Goal: Find specific page/section: Find specific page/section

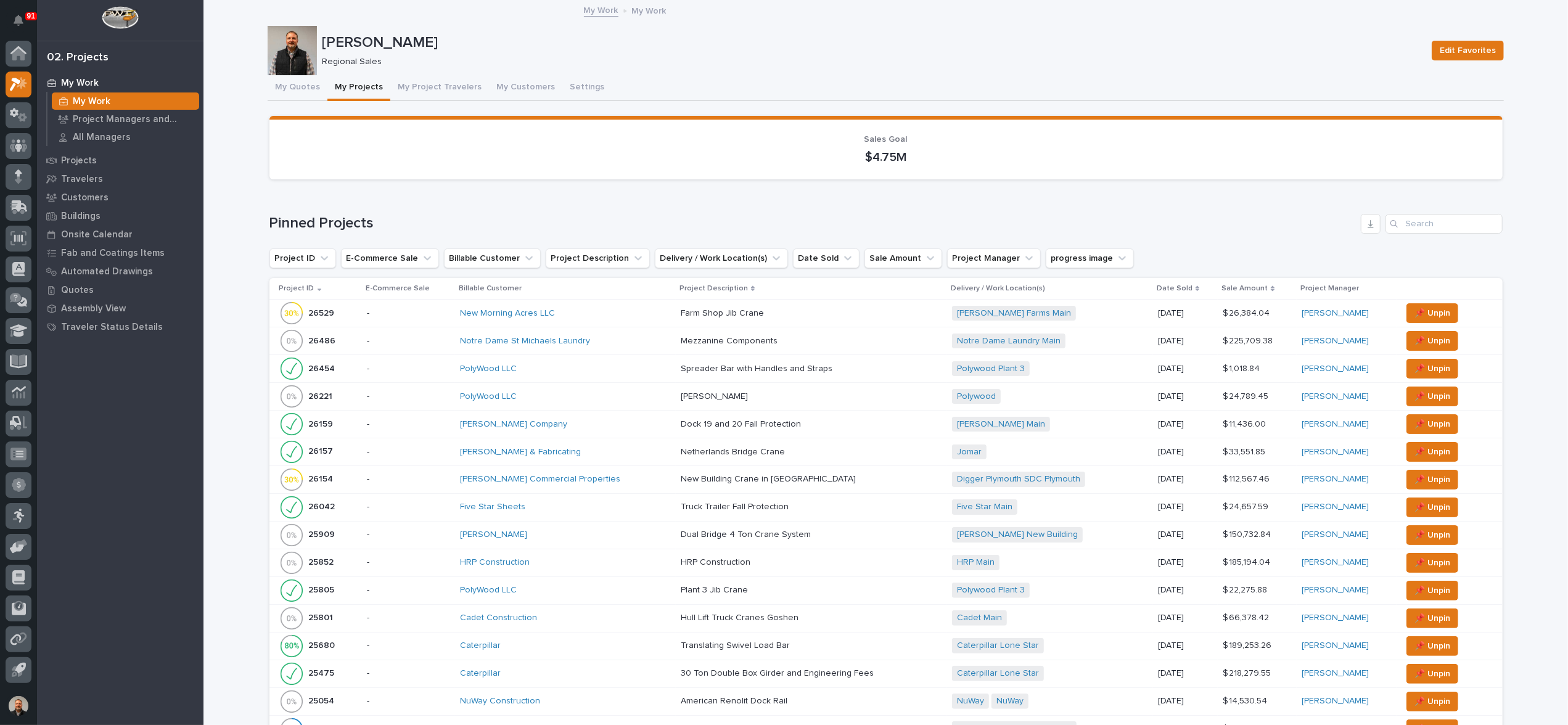
click at [320, 310] on p "26529" at bounding box center [323, 313] width 28 height 13
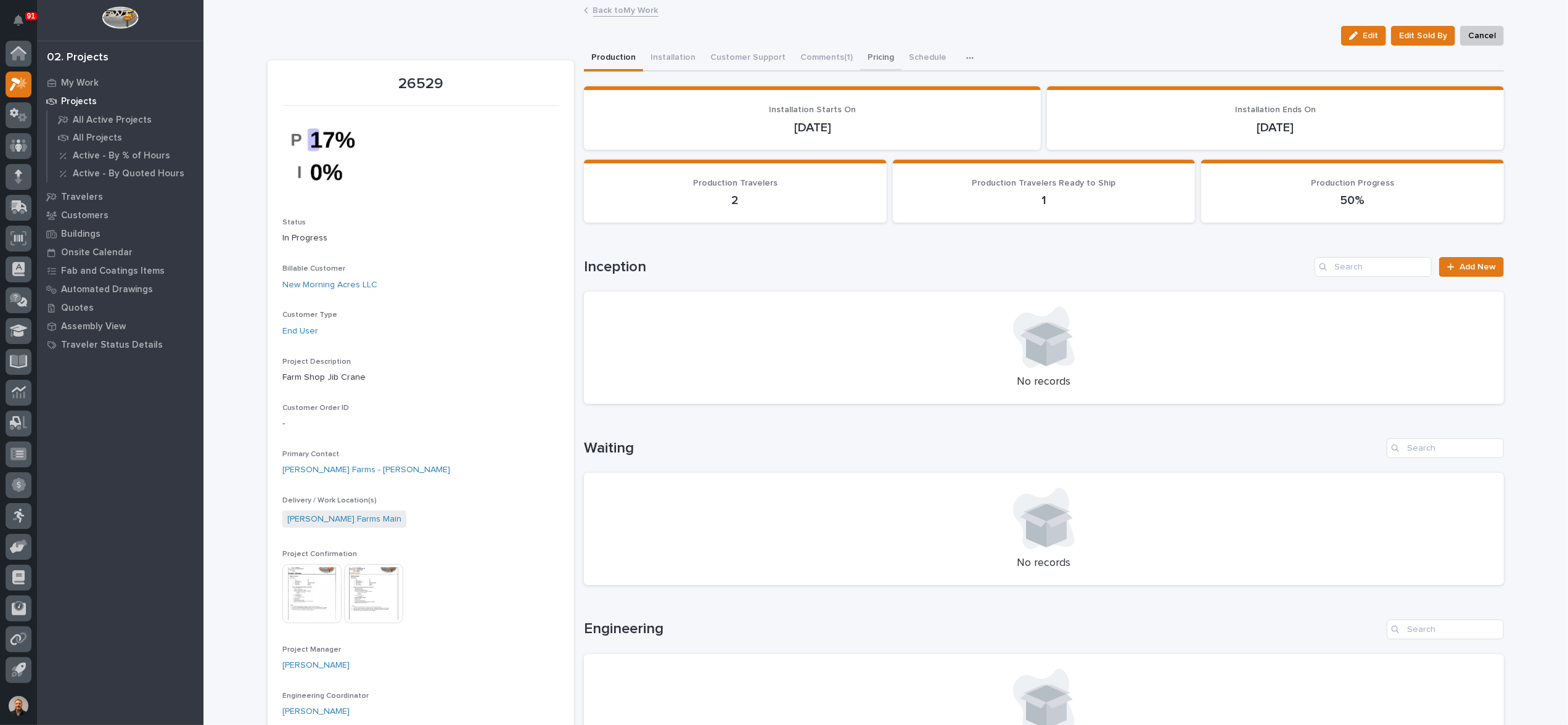
click at [868, 58] on button "Pricing" at bounding box center [881, 58] width 42 height 26
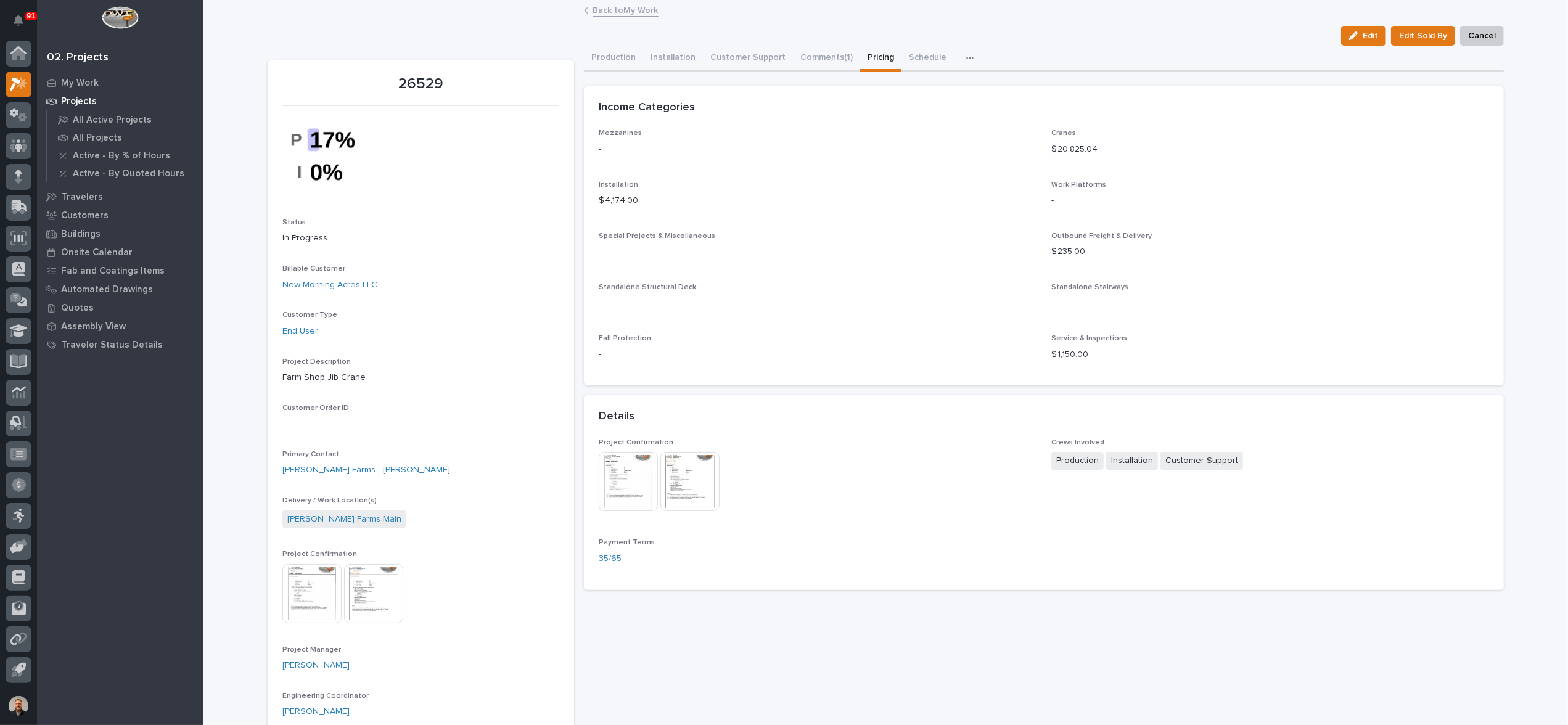
click at [966, 56] on icon "button" at bounding box center [970, 58] width 8 height 8
click at [898, 93] on span "Hours" at bounding box center [904, 91] width 24 height 11
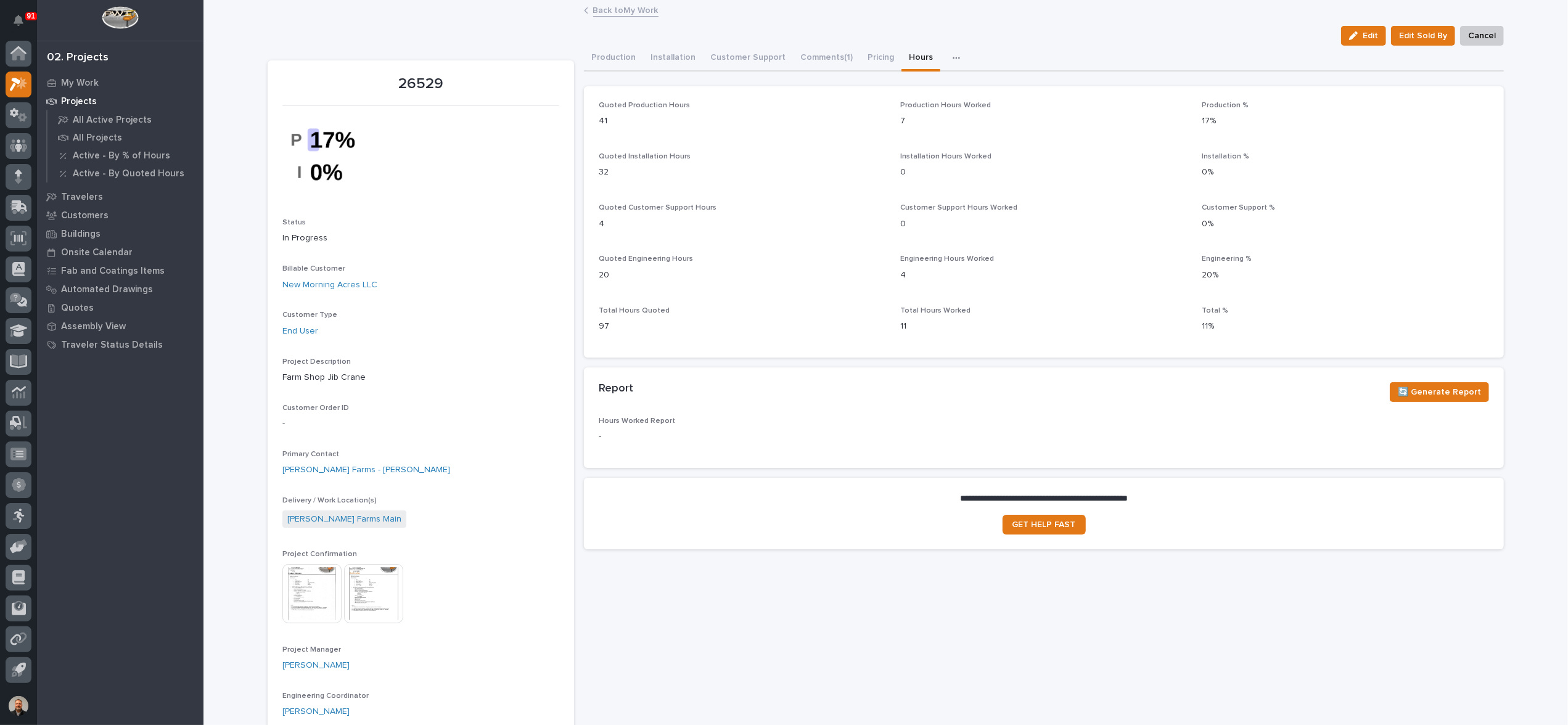
click at [614, 13] on link "Back to My Work" at bounding box center [626, 9] width 65 height 14
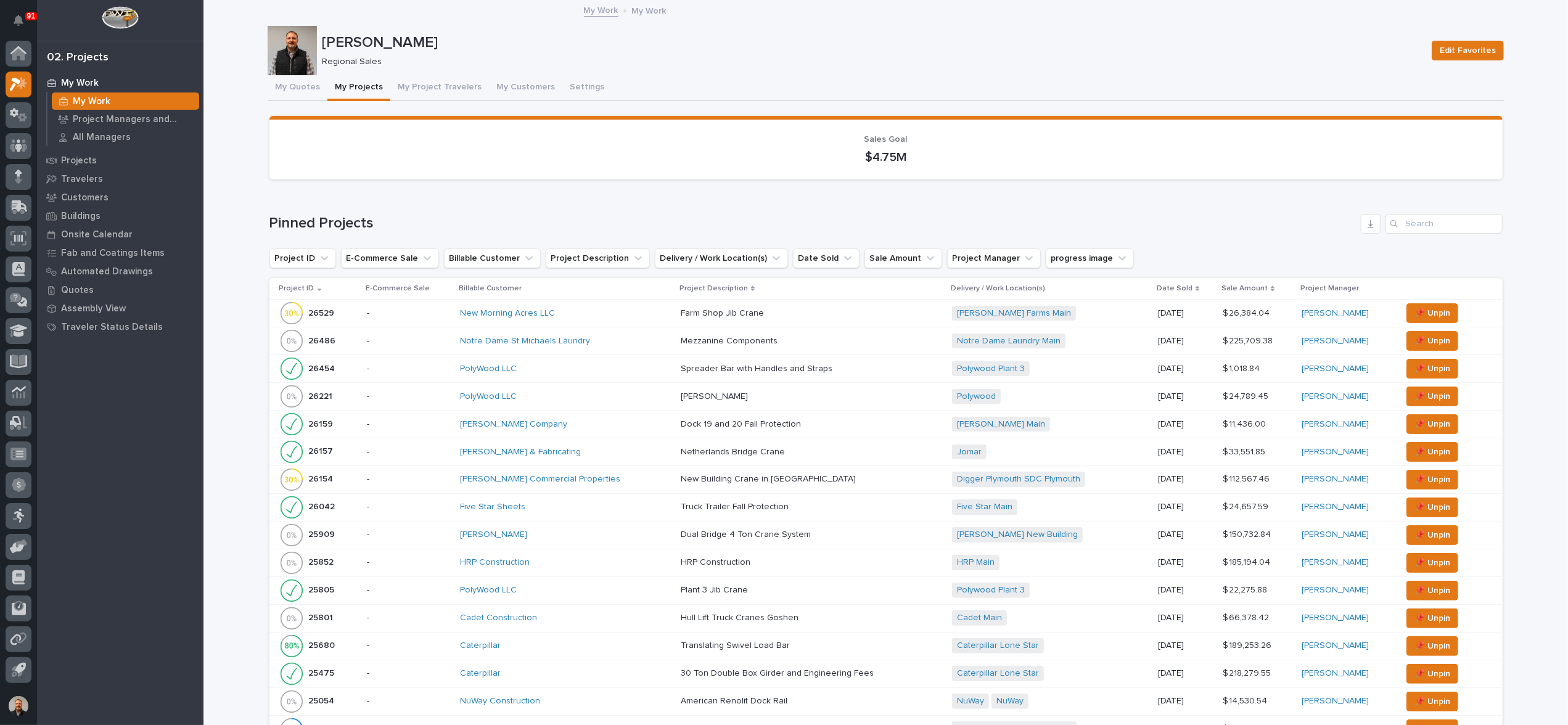
click at [609, 10] on link "My Work" at bounding box center [601, 9] width 34 height 14
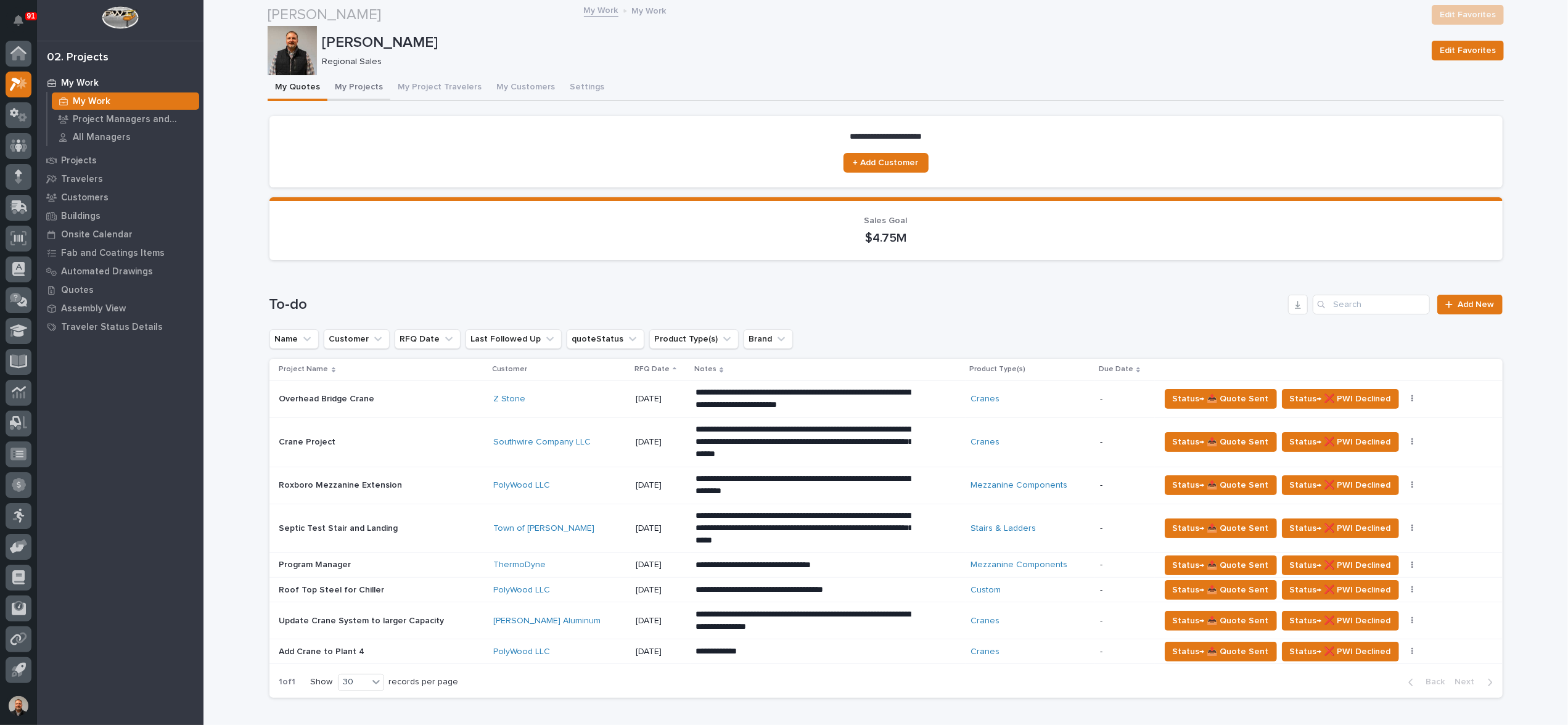
click at [360, 83] on button "My Projects" at bounding box center [358, 88] width 63 height 26
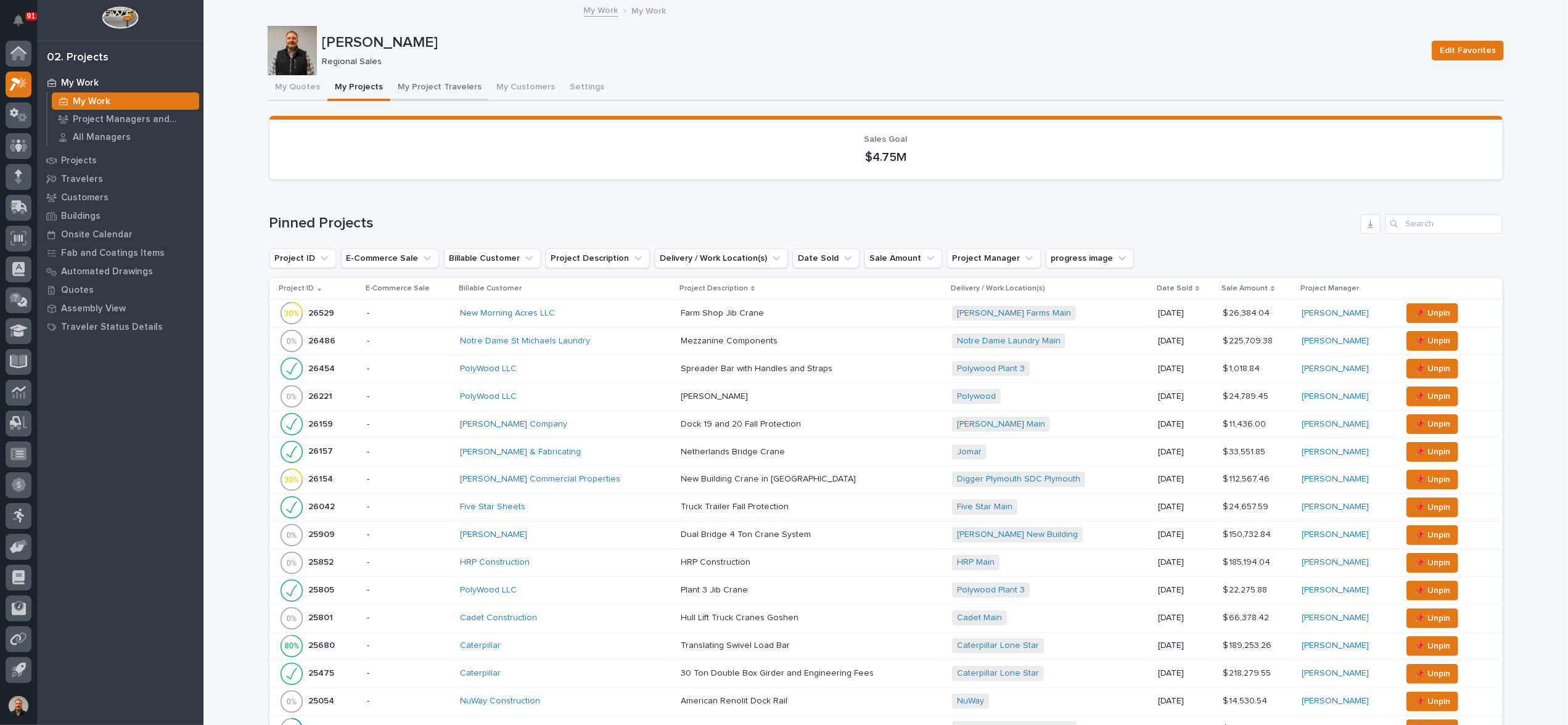
click at [443, 85] on button "My Project Travelers" at bounding box center [440, 88] width 98 height 26
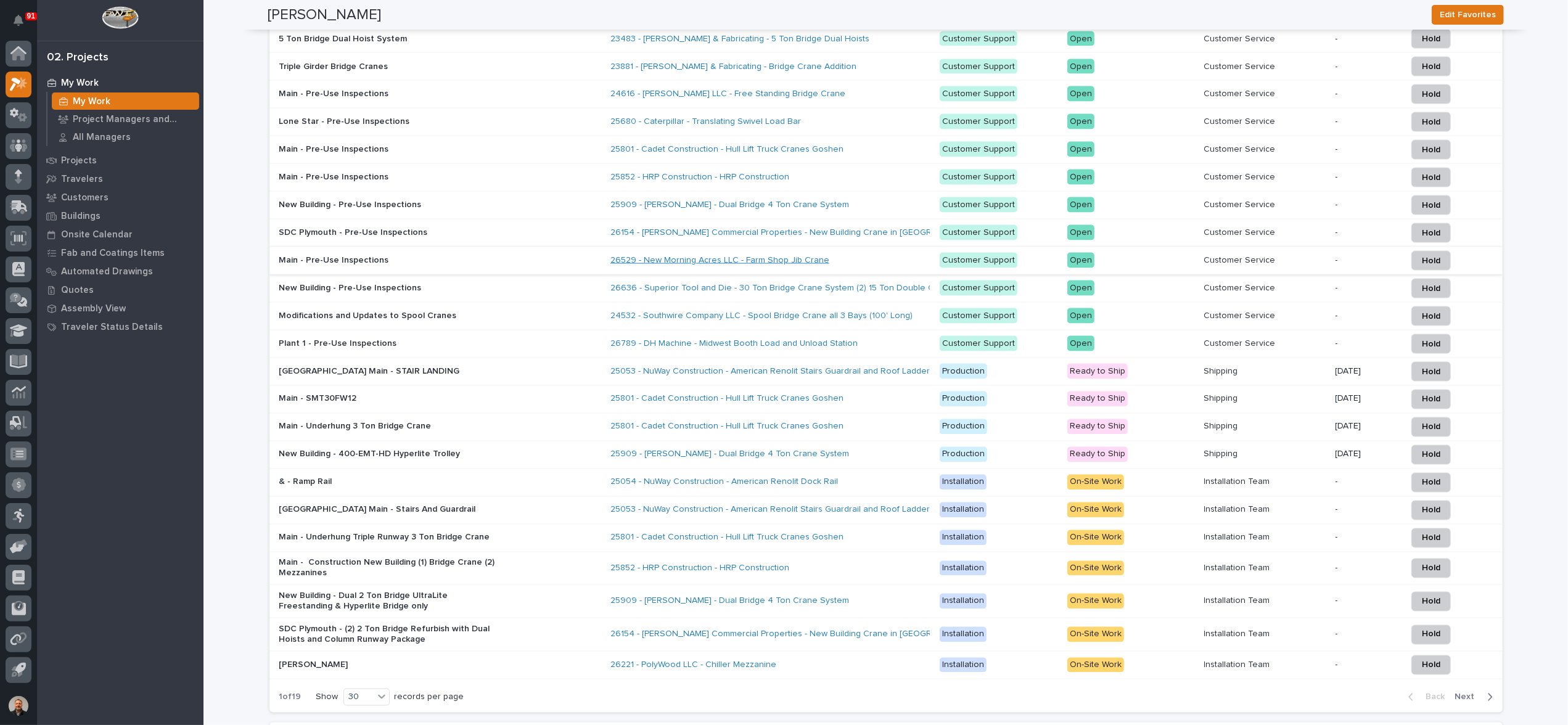
scroll to position [1973, 0]
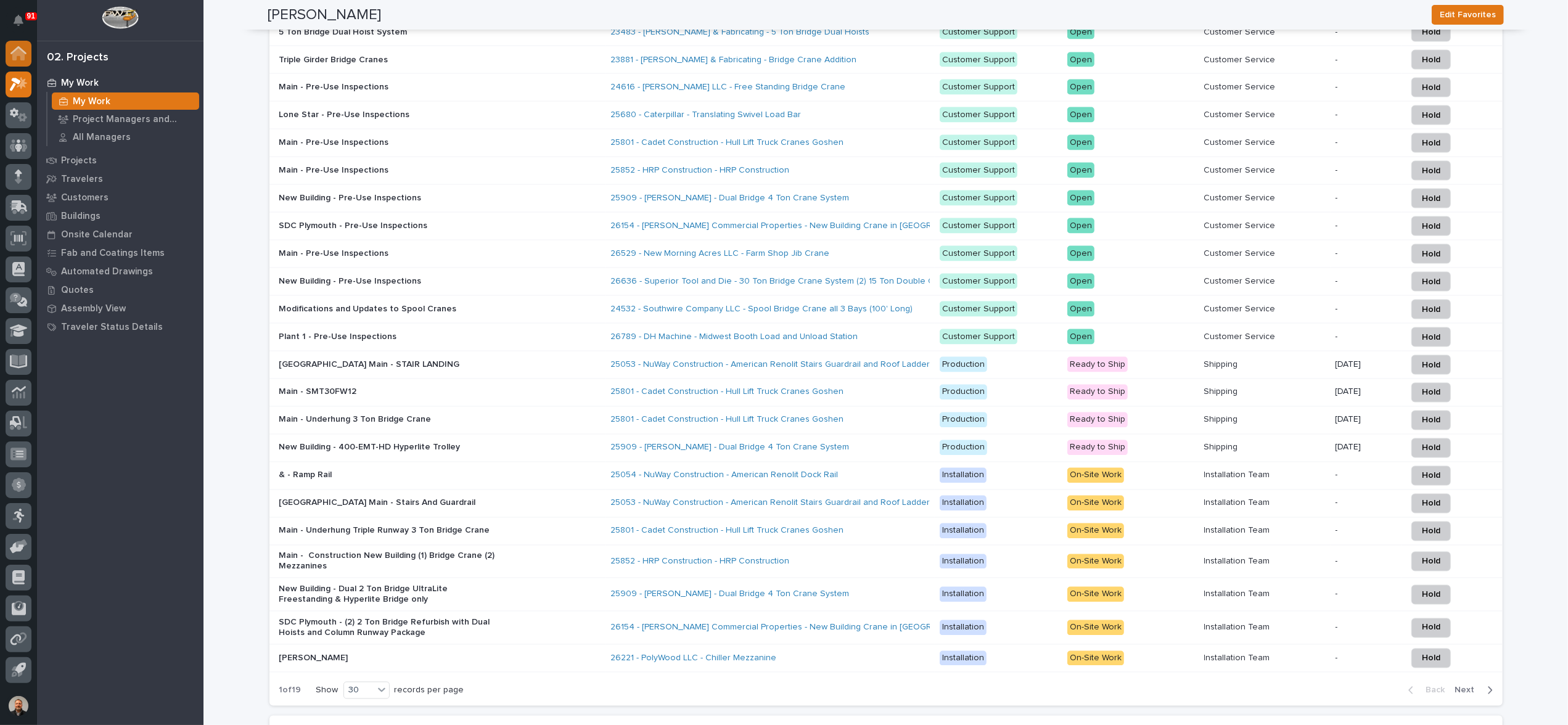
click at [22, 55] on icon at bounding box center [18, 54] width 13 height 13
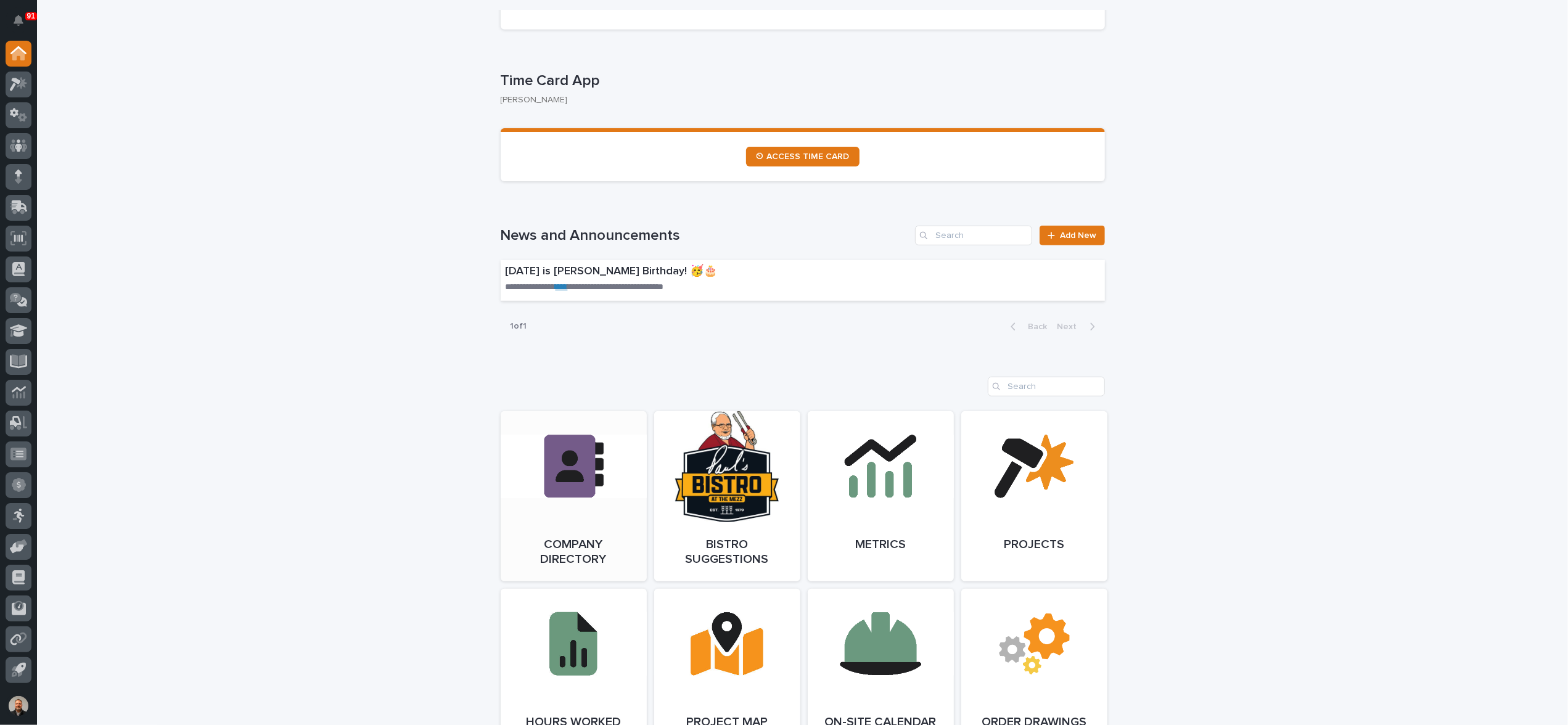
scroll to position [678, 0]
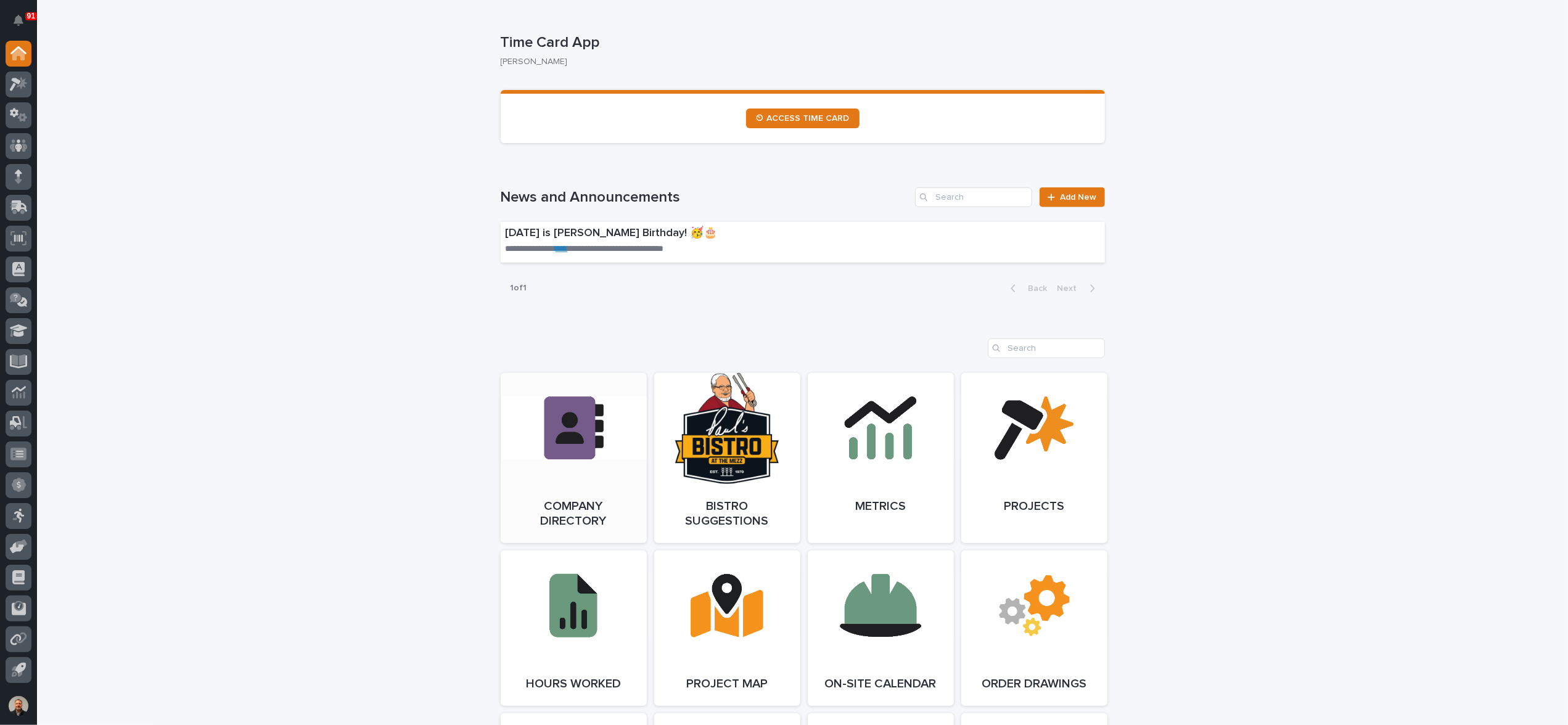
click at [576, 431] on link "Open Link" at bounding box center [573, 458] width 146 height 170
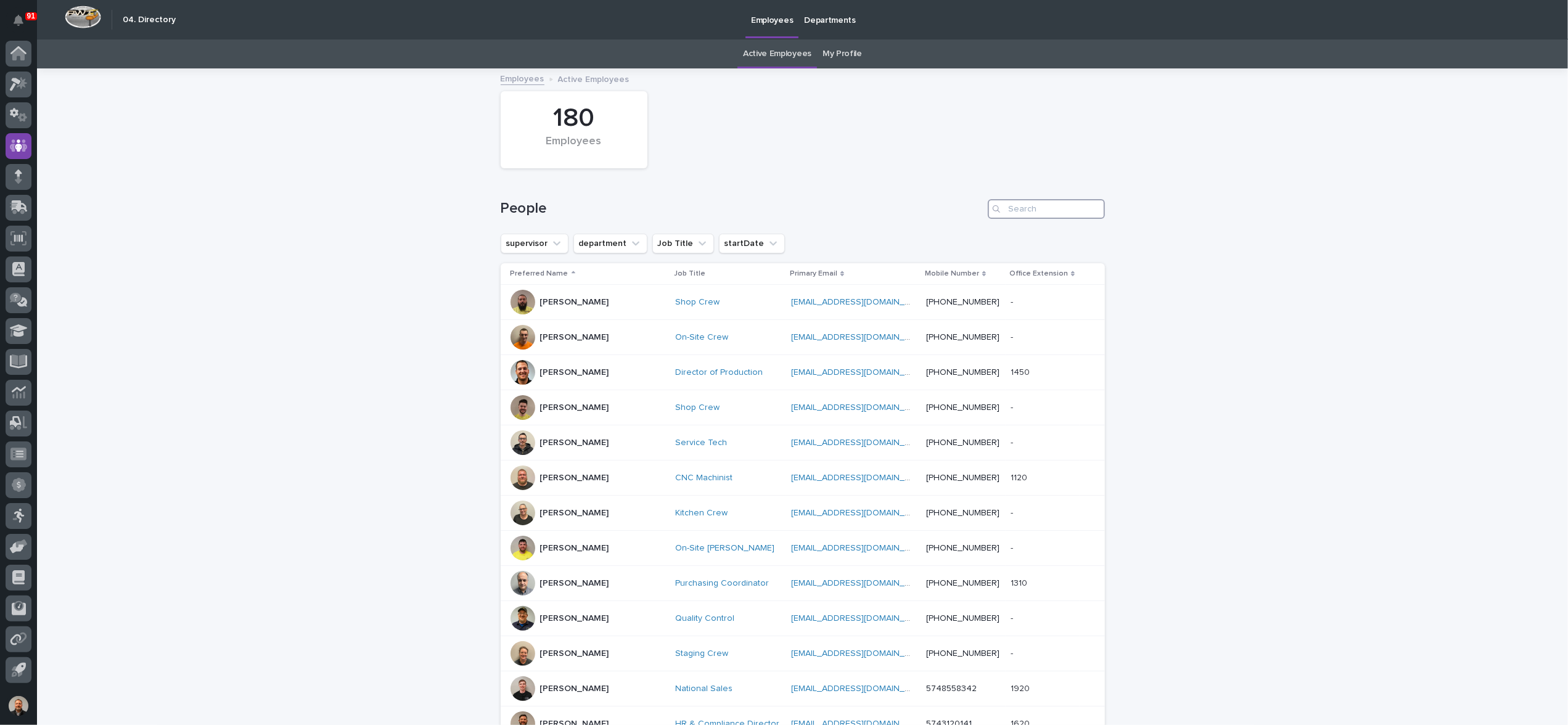
click at [1022, 211] on input "Search" at bounding box center [1046, 209] width 117 height 20
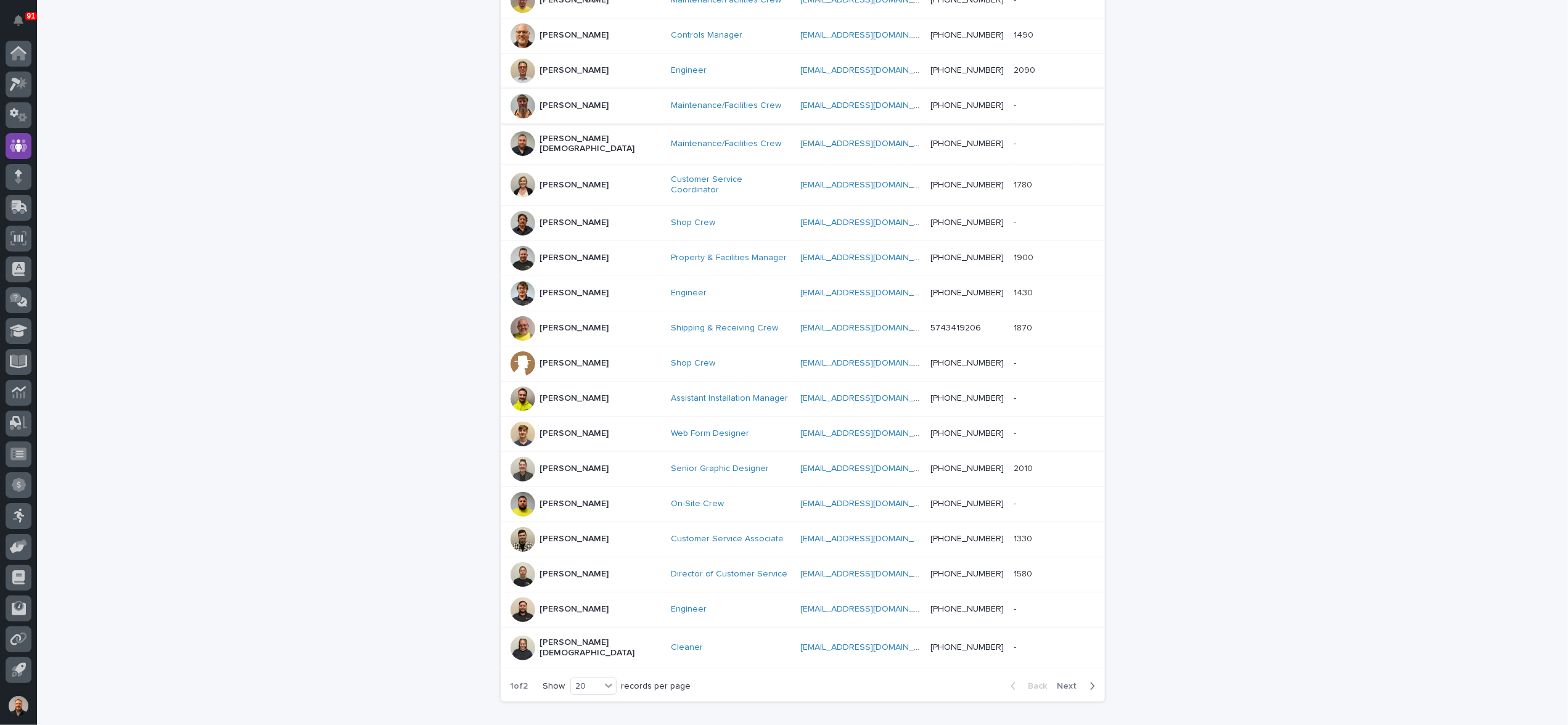
scroll to position [398, 0]
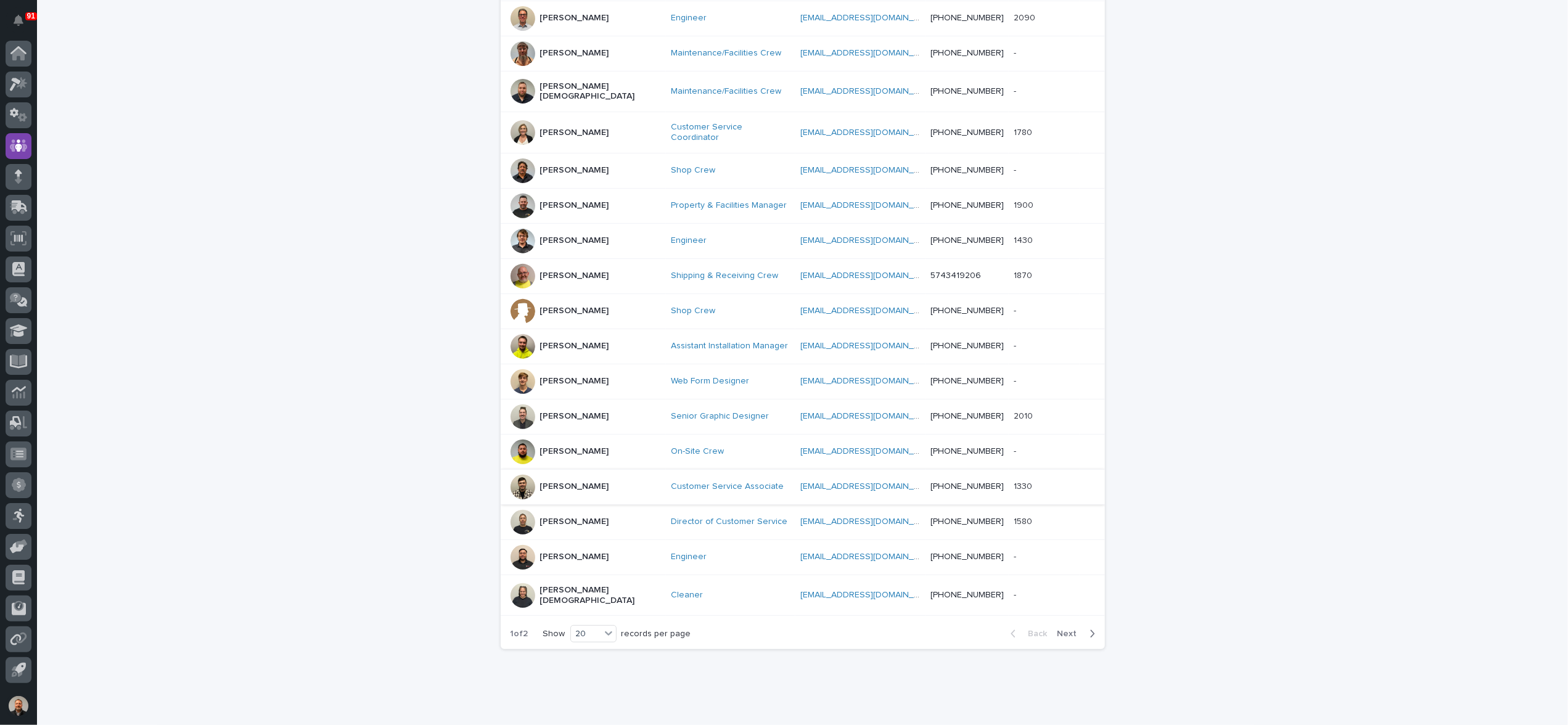
type input "jo"
click at [552, 481] on p "[PERSON_NAME]" at bounding box center [574, 486] width 69 height 11
click at [569, 516] on p "[PERSON_NAME]" at bounding box center [574, 521] width 69 height 11
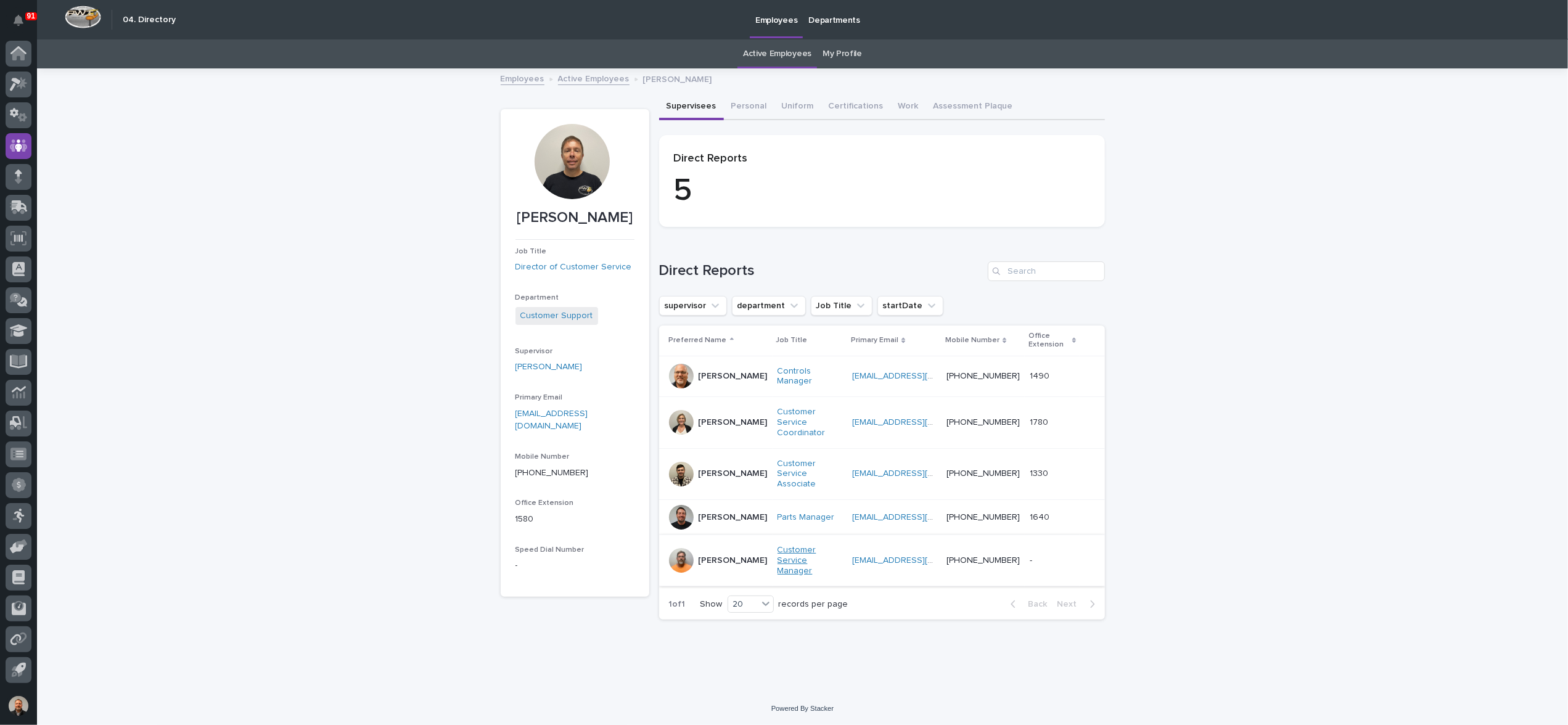
click at [778, 545] on link "Customer Service Manager" at bounding box center [810, 560] width 65 height 31
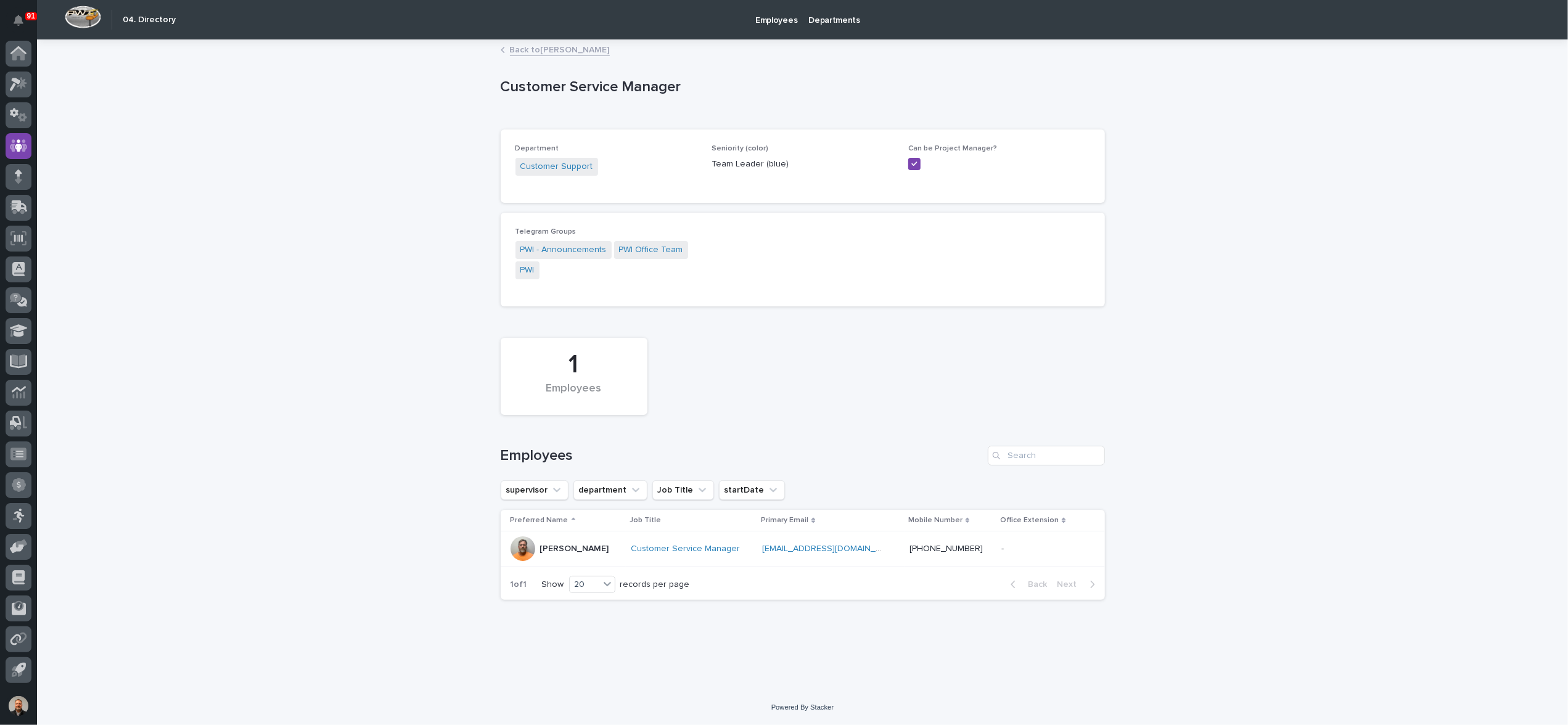
click at [558, 551] on p "[PERSON_NAME]" at bounding box center [574, 549] width 69 height 11
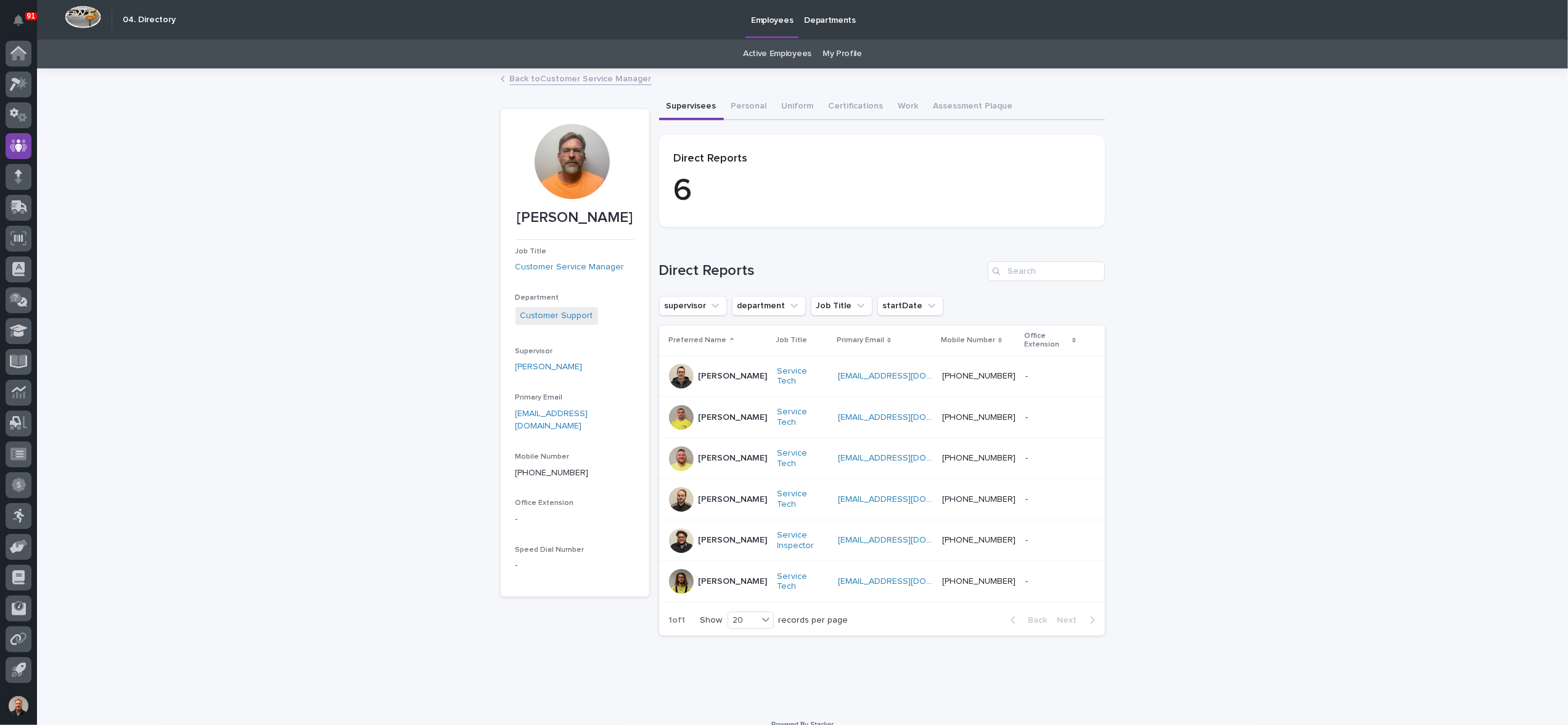
click at [708, 415] on p "[PERSON_NAME]" at bounding box center [733, 417] width 69 height 11
click at [712, 453] on p "[PERSON_NAME]" at bounding box center [733, 458] width 69 height 11
click at [703, 497] on p "[PERSON_NAME]" at bounding box center [733, 500] width 69 height 11
click at [724, 536] on p "[PERSON_NAME]" at bounding box center [733, 540] width 69 height 11
click at [713, 576] on p "[PERSON_NAME]" at bounding box center [733, 582] width 69 height 11
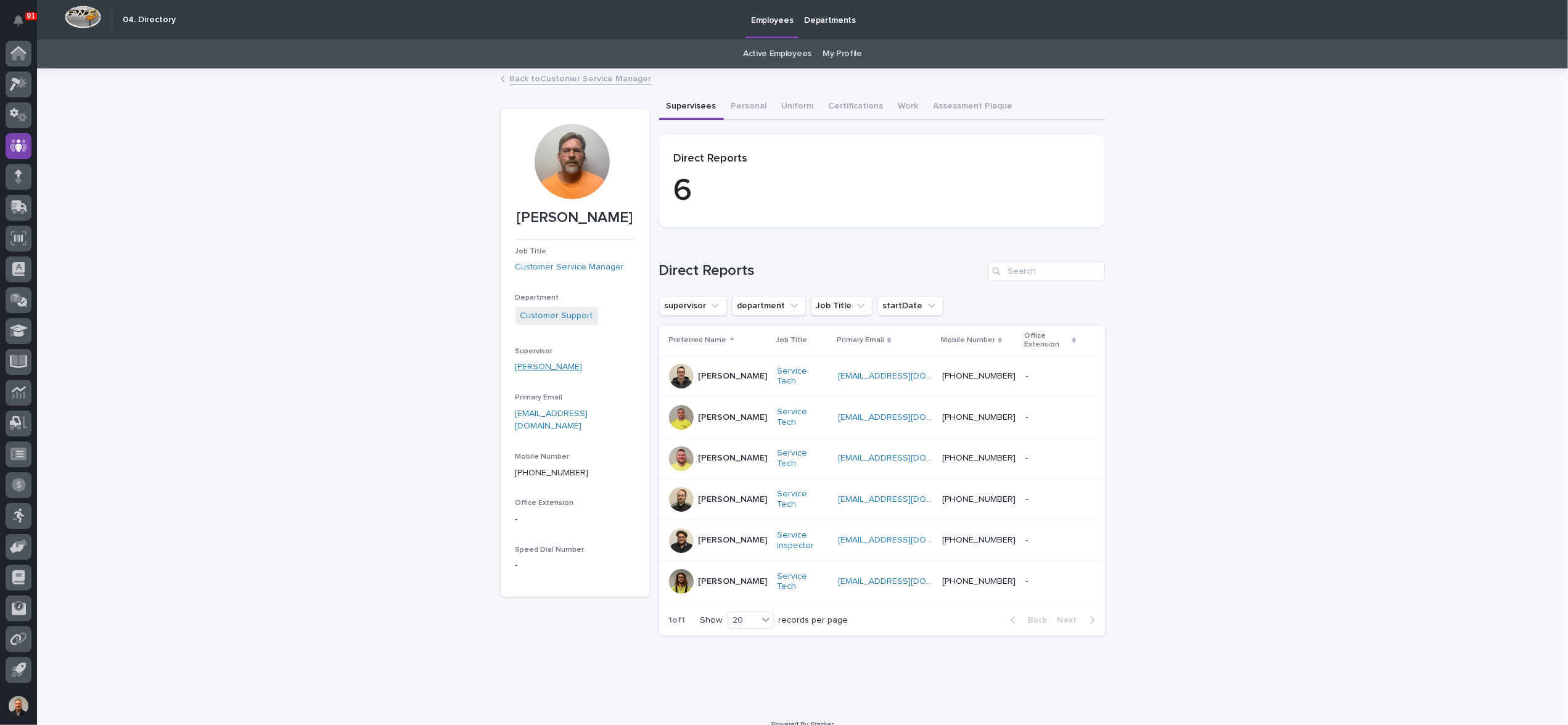
click at [540, 368] on link "[PERSON_NAME]" at bounding box center [549, 367] width 68 height 13
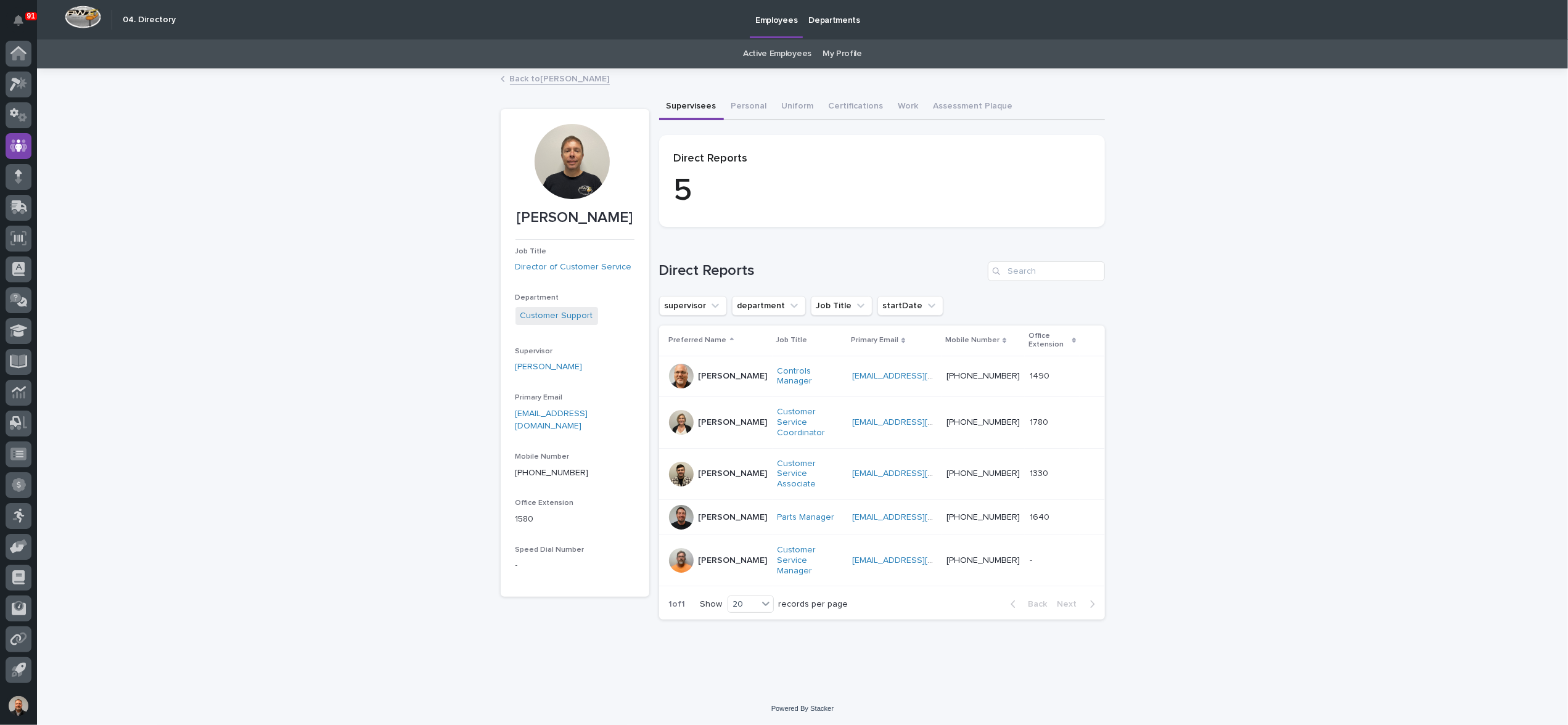
click at [705, 371] on p "[PERSON_NAME]" at bounding box center [733, 376] width 69 height 11
click at [712, 512] on p "[PERSON_NAME]" at bounding box center [733, 517] width 69 height 11
click at [551, 365] on link "[PERSON_NAME]" at bounding box center [549, 367] width 68 height 13
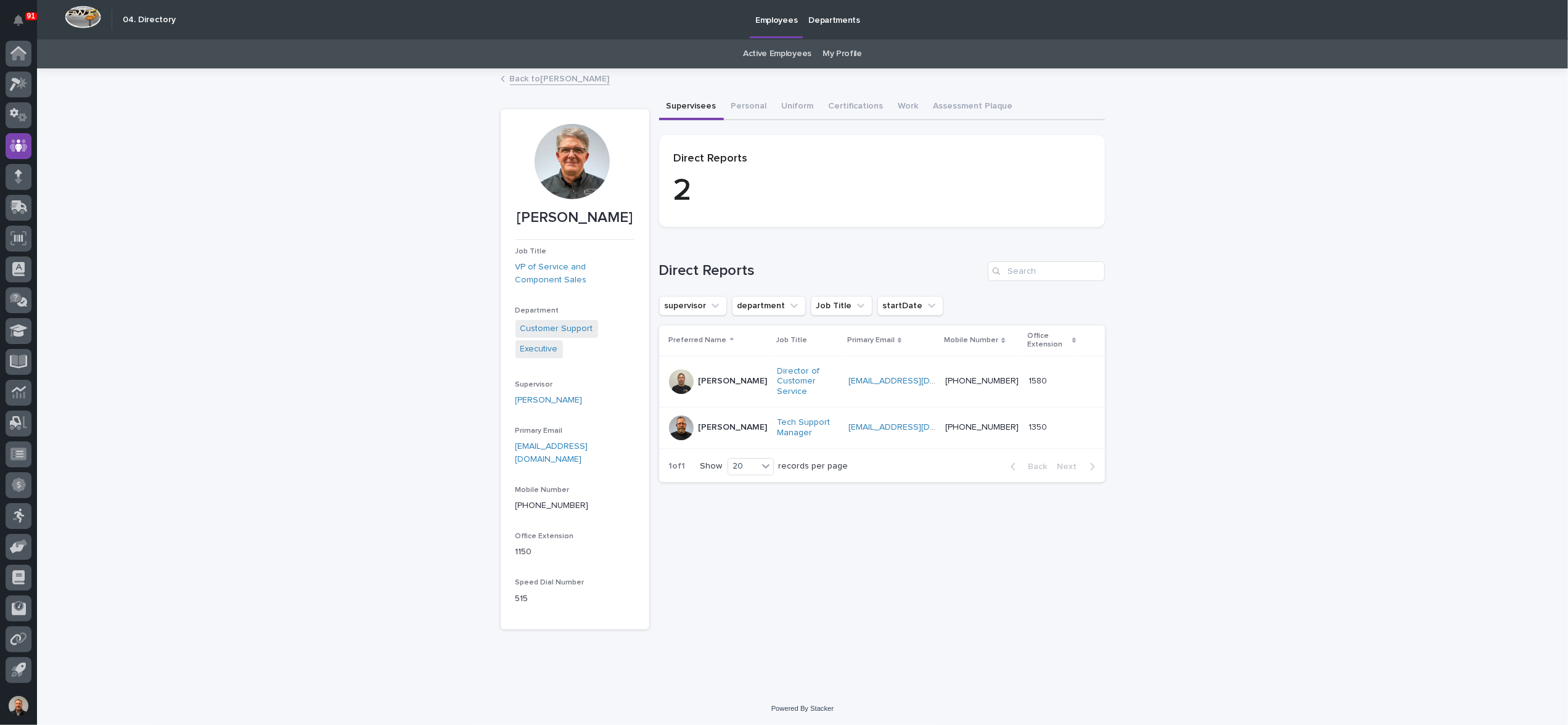
click at [708, 422] on p "[PERSON_NAME]" at bounding box center [733, 427] width 69 height 11
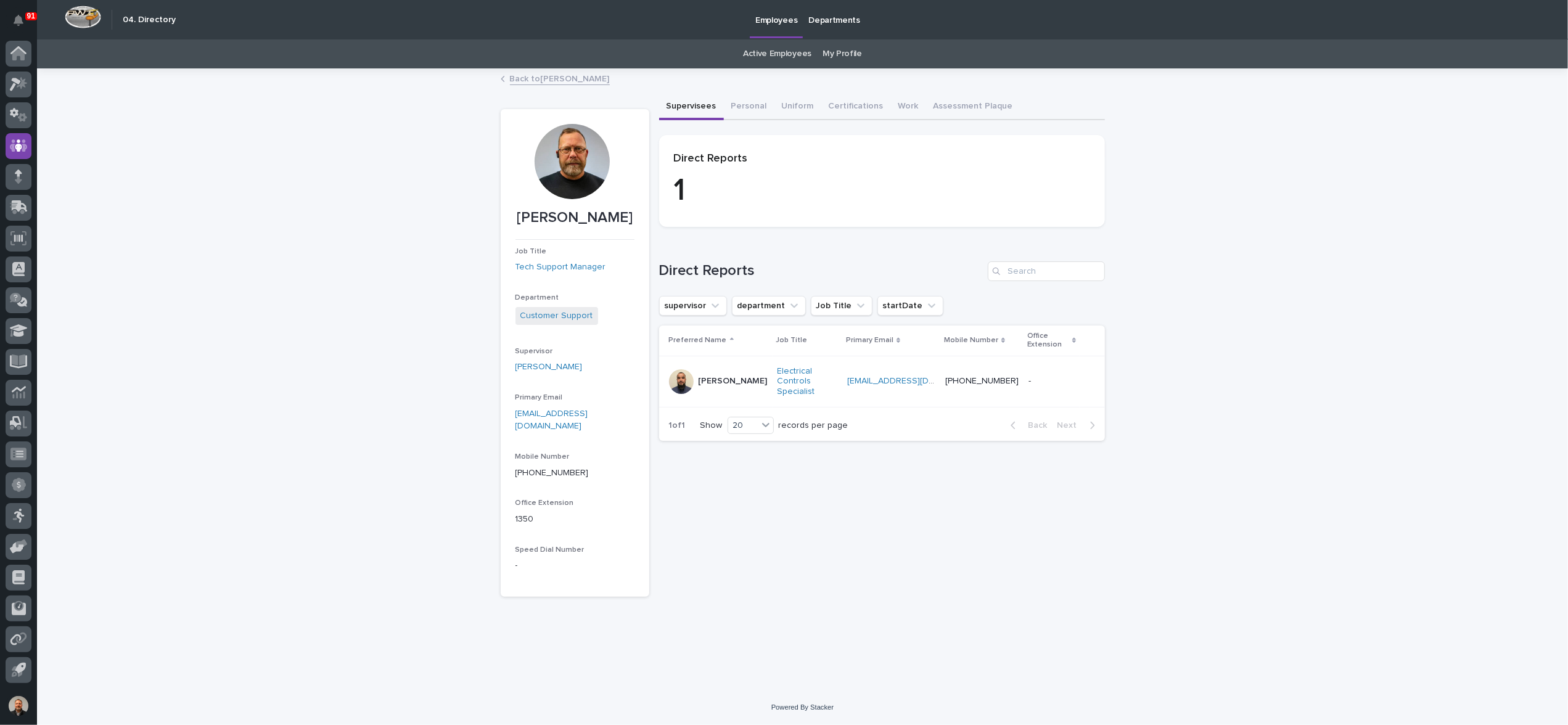
click at [707, 378] on p "[PERSON_NAME]" at bounding box center [733, 381] width 69 height 11
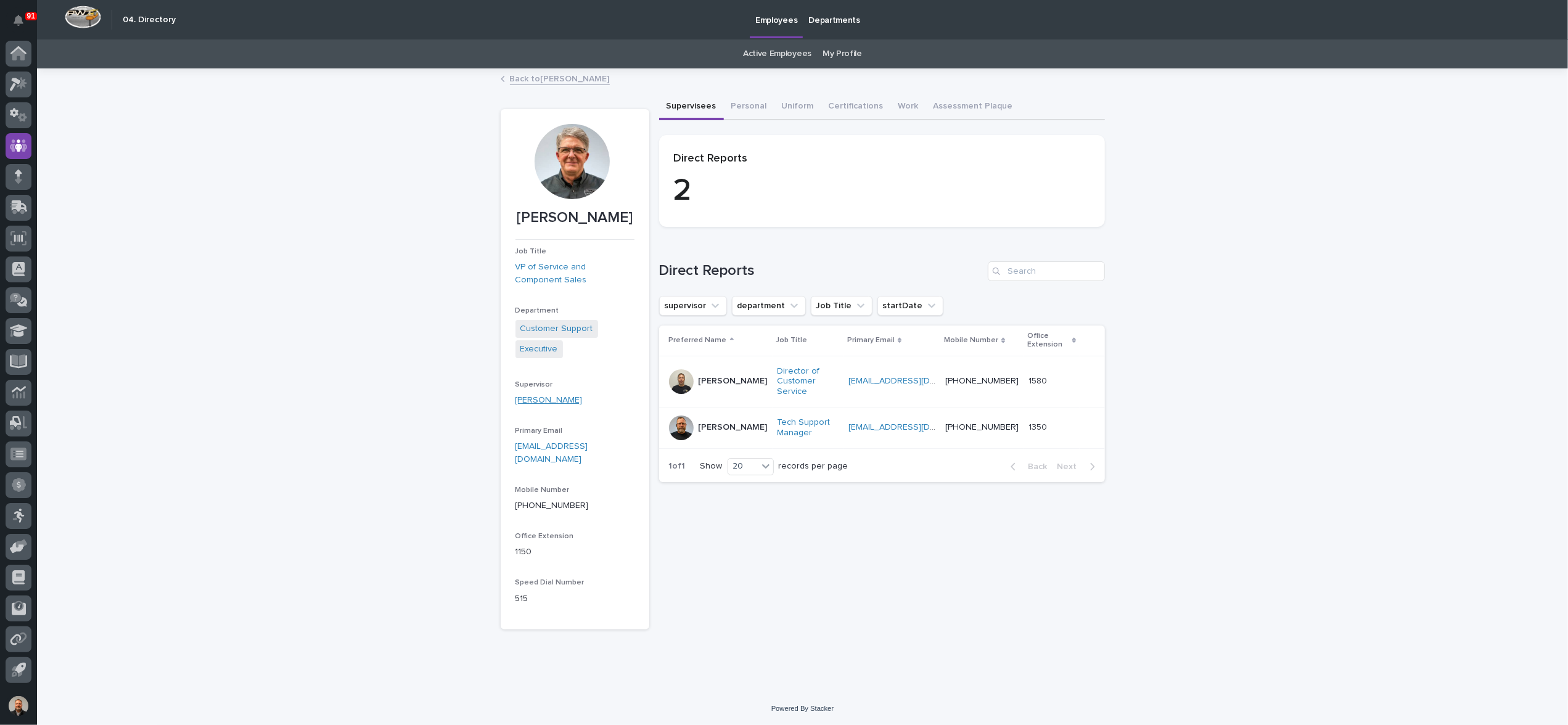
click at [550, 399] on link "[PERSON_NAME]" at bounding box center [549, 400] width 68 height 13
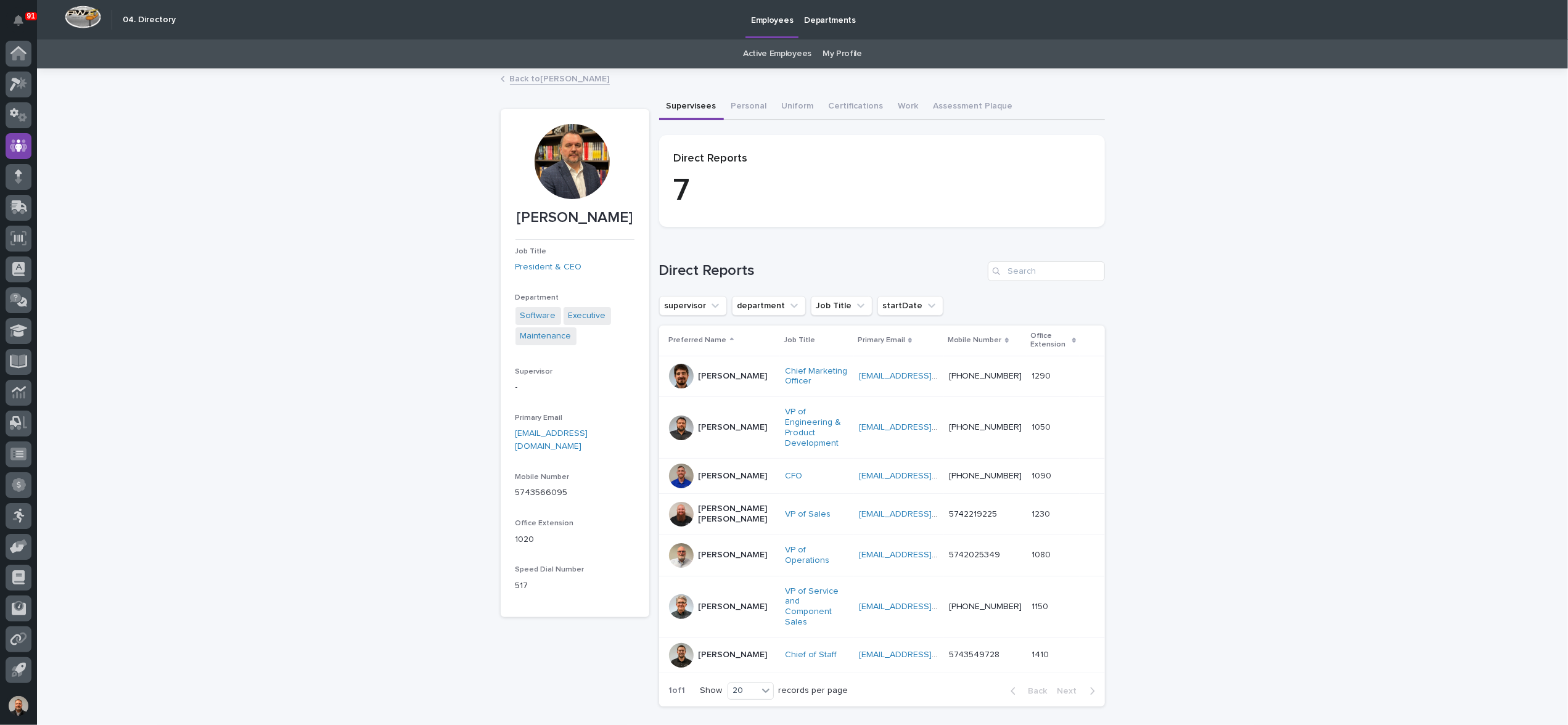
click at [705, 550] on p "[PERSON_NAME]" at bounding box center [733, 555] width 69 height 11
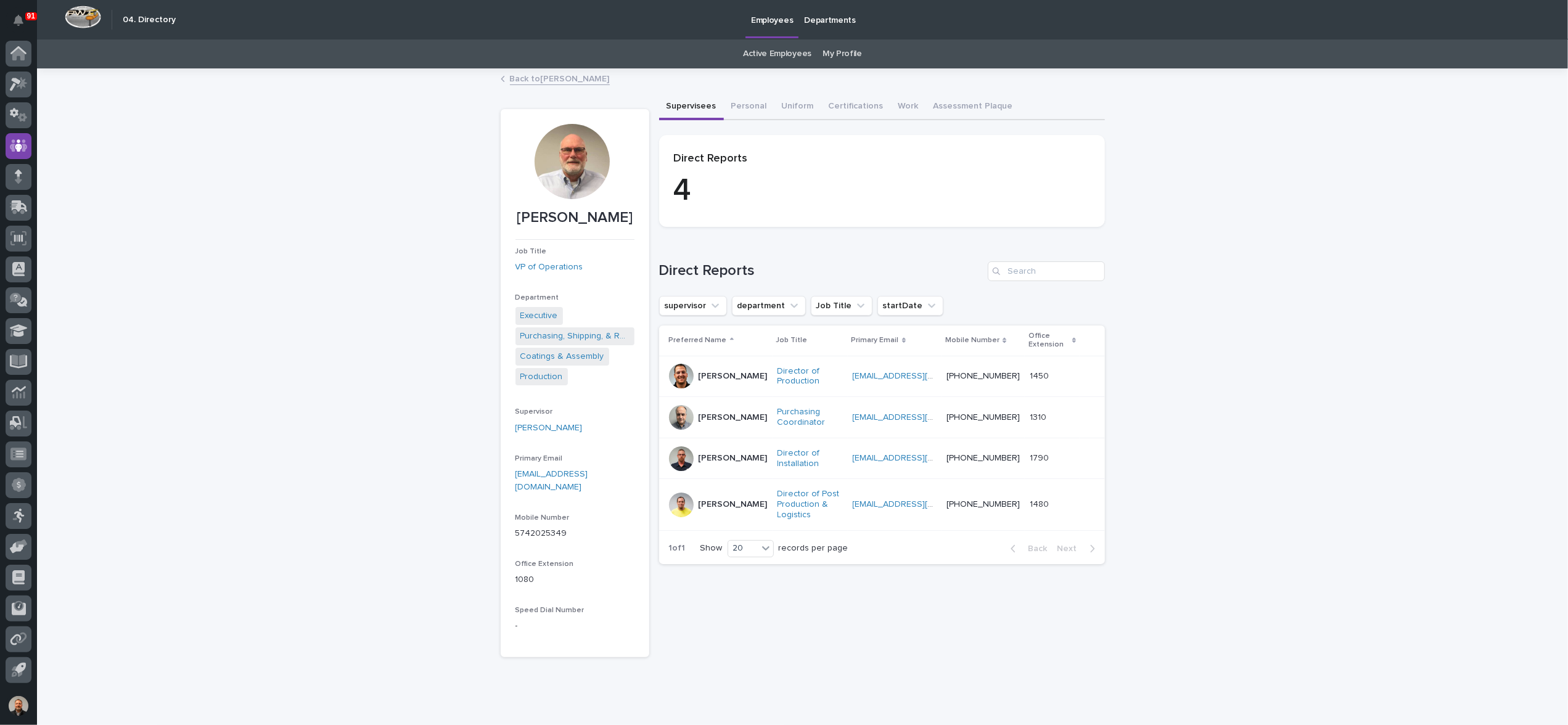
click at [723, 500] on p "[PERSON_NAME]" at bounding box center [733, 505] width 69 height 11
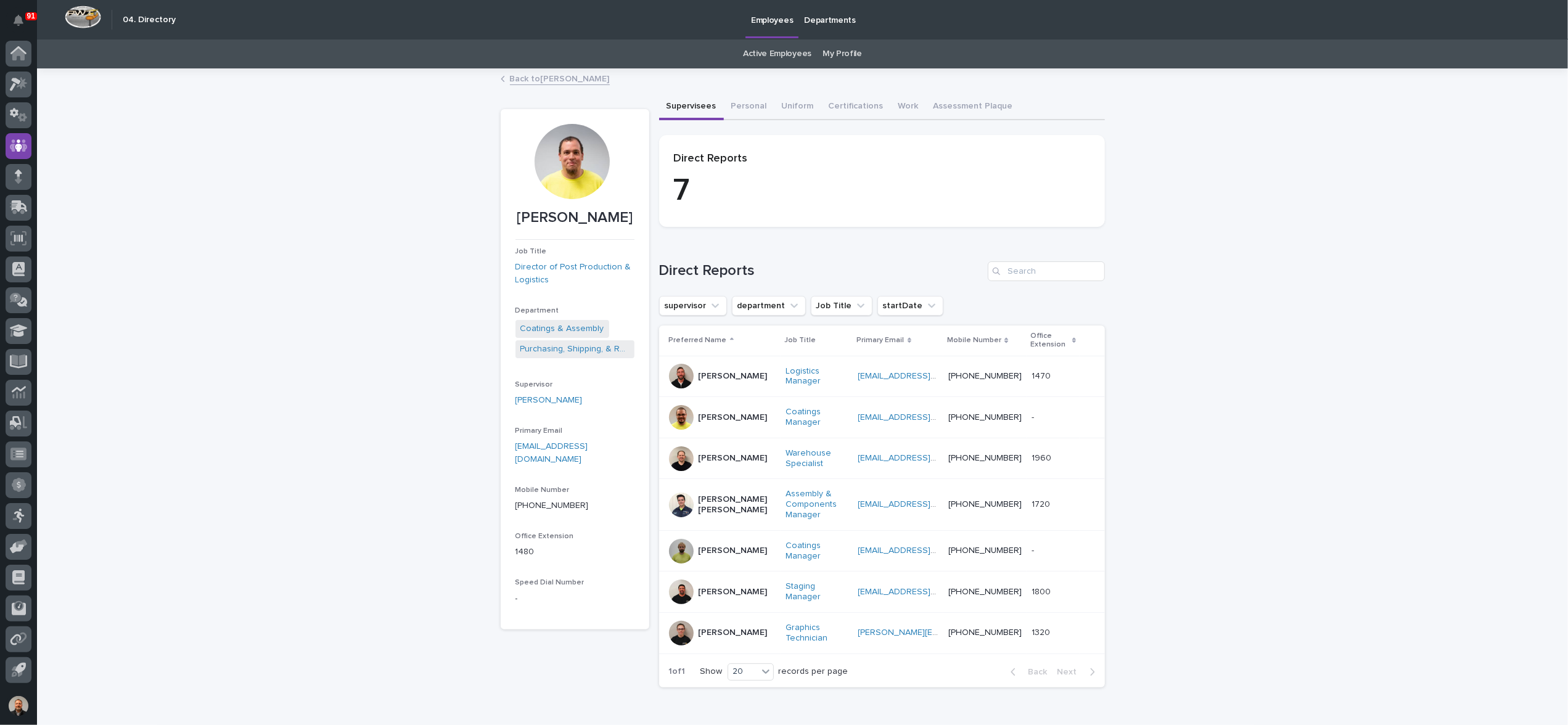
click at [704, 497] on p "[PERSON_NAME] [PERSON_NAME]" at bounding box center [737, 505] width 78 height 21
click at [704, 631] on p "[PERSON_NAME]" at bounding box center [733, 632] width 69 height 11
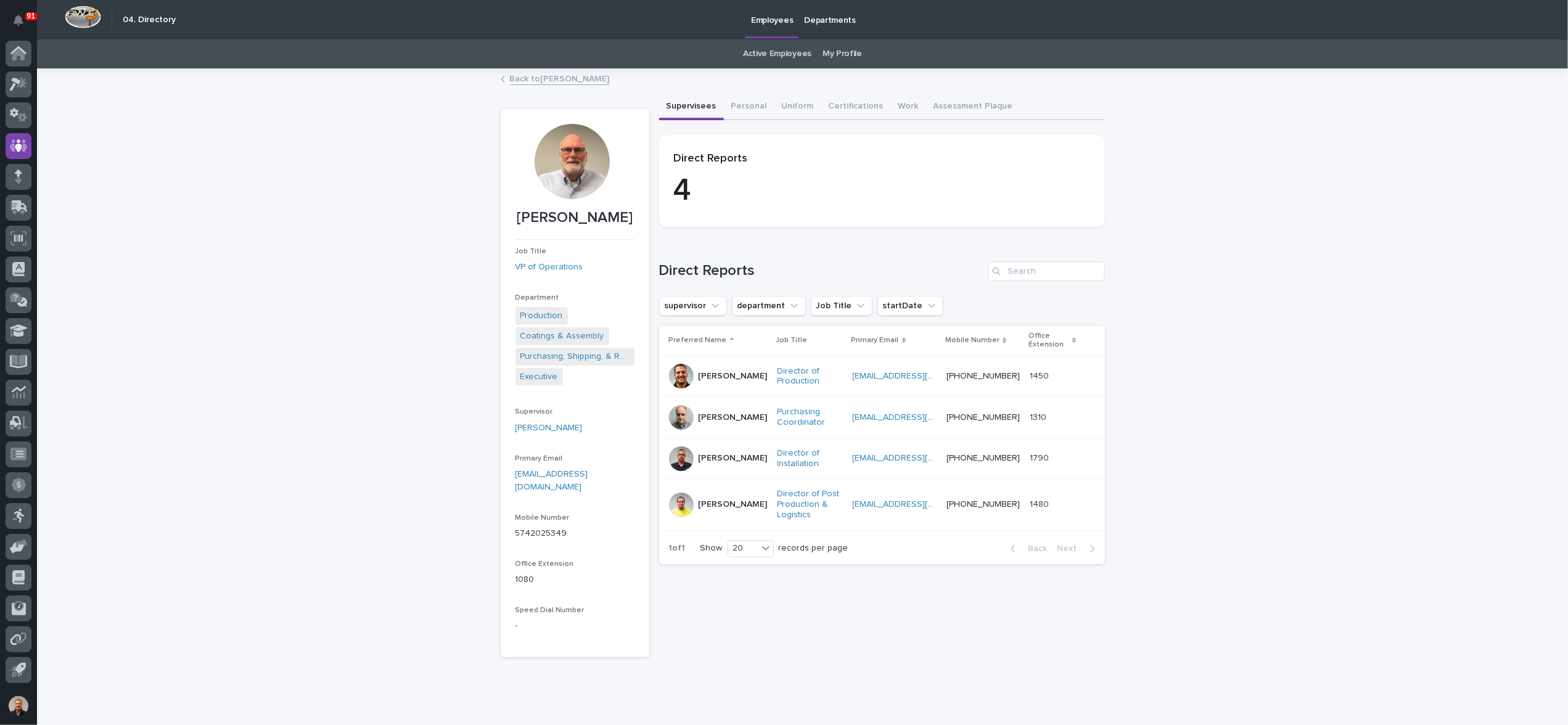
click at [710, 376] on p "[PERSON_NAME]" at bounding box center [733, 376] width 69 height 11
click at [703, 417] on p "[PERSON_NAME]" at bounding box center [733, 417] width 69 height 11
click at [707, 453] on p "[PERSON_NAME]" at bounding box center [733, 458] width 69 height 11
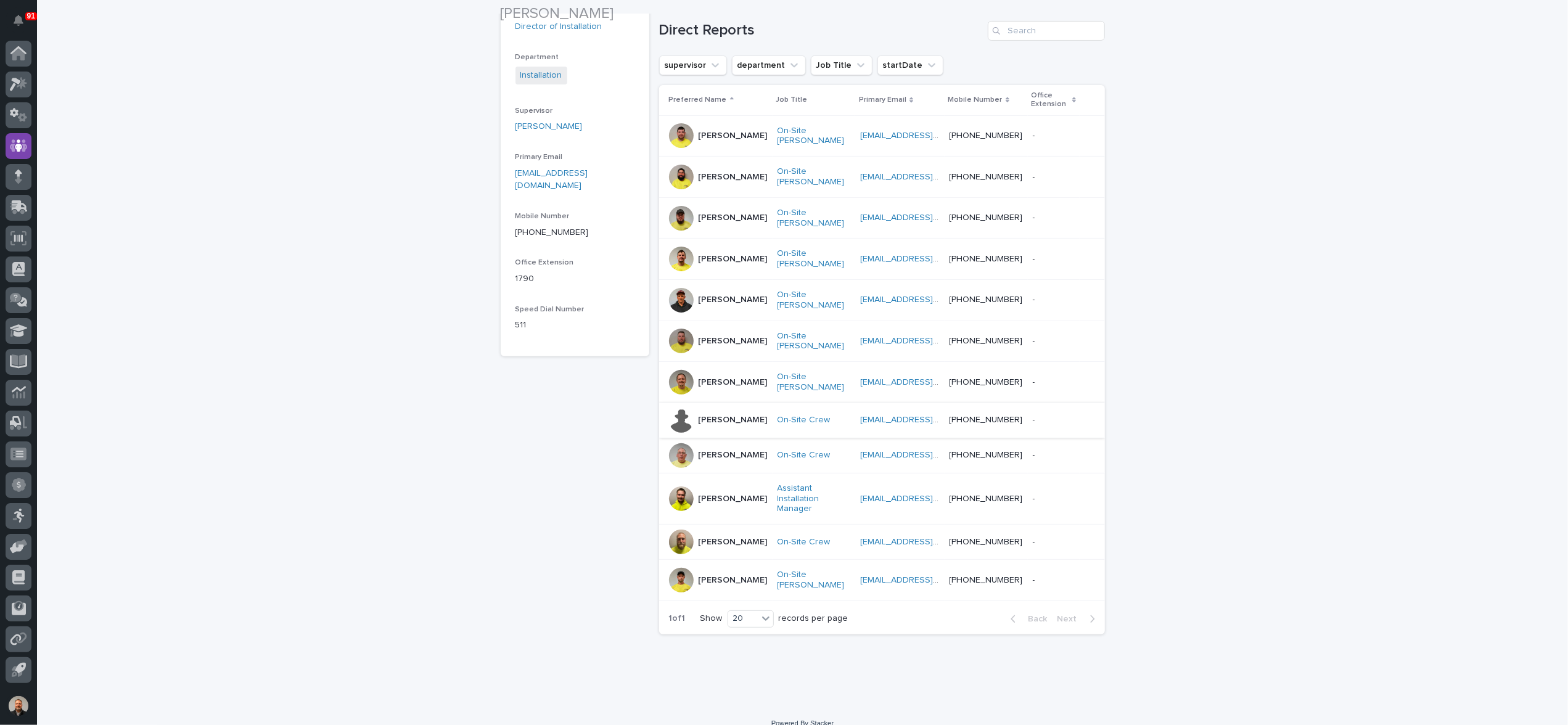
scroll to position [261, 0]
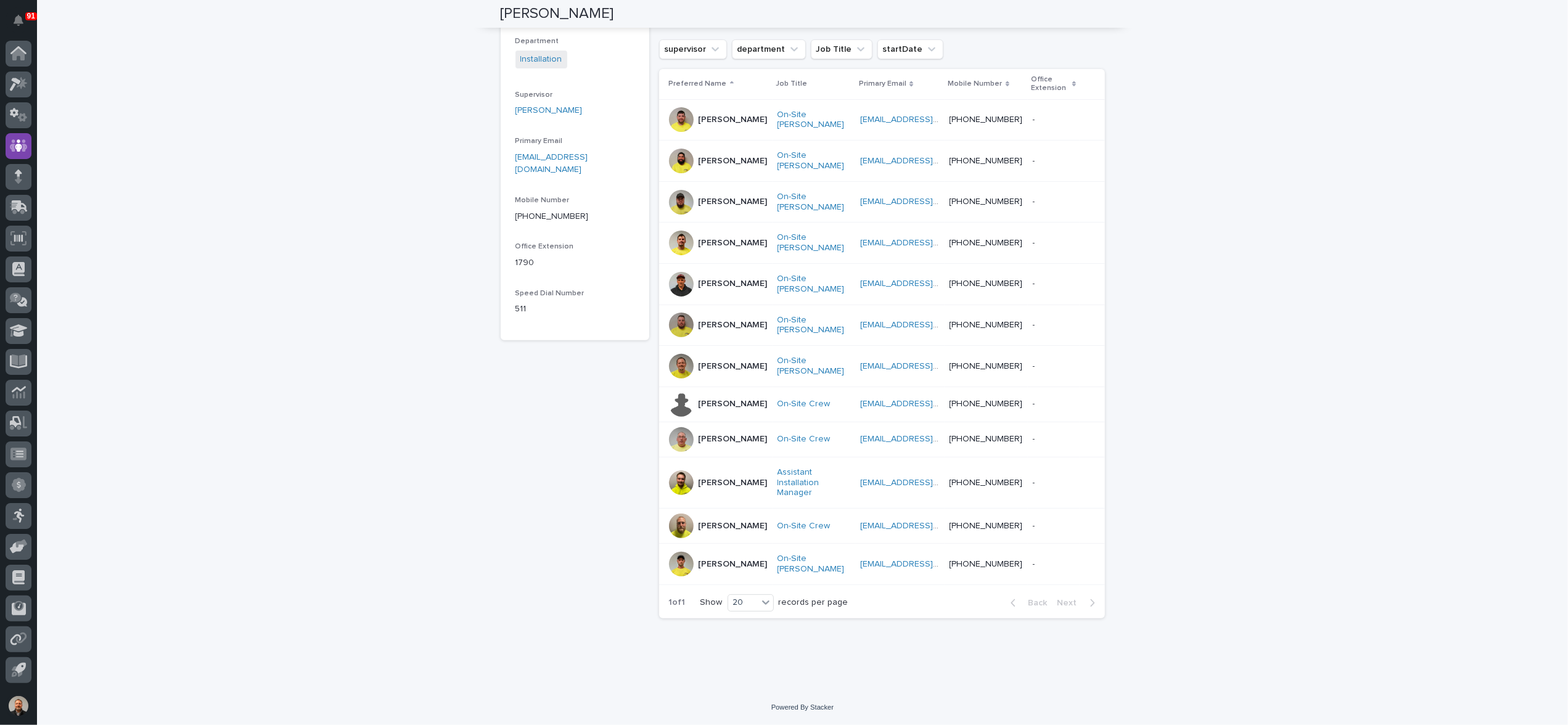
click at [707, 279] on p "[PERSON_NAME]" at bounding box center [733, 284] width 69 height 11
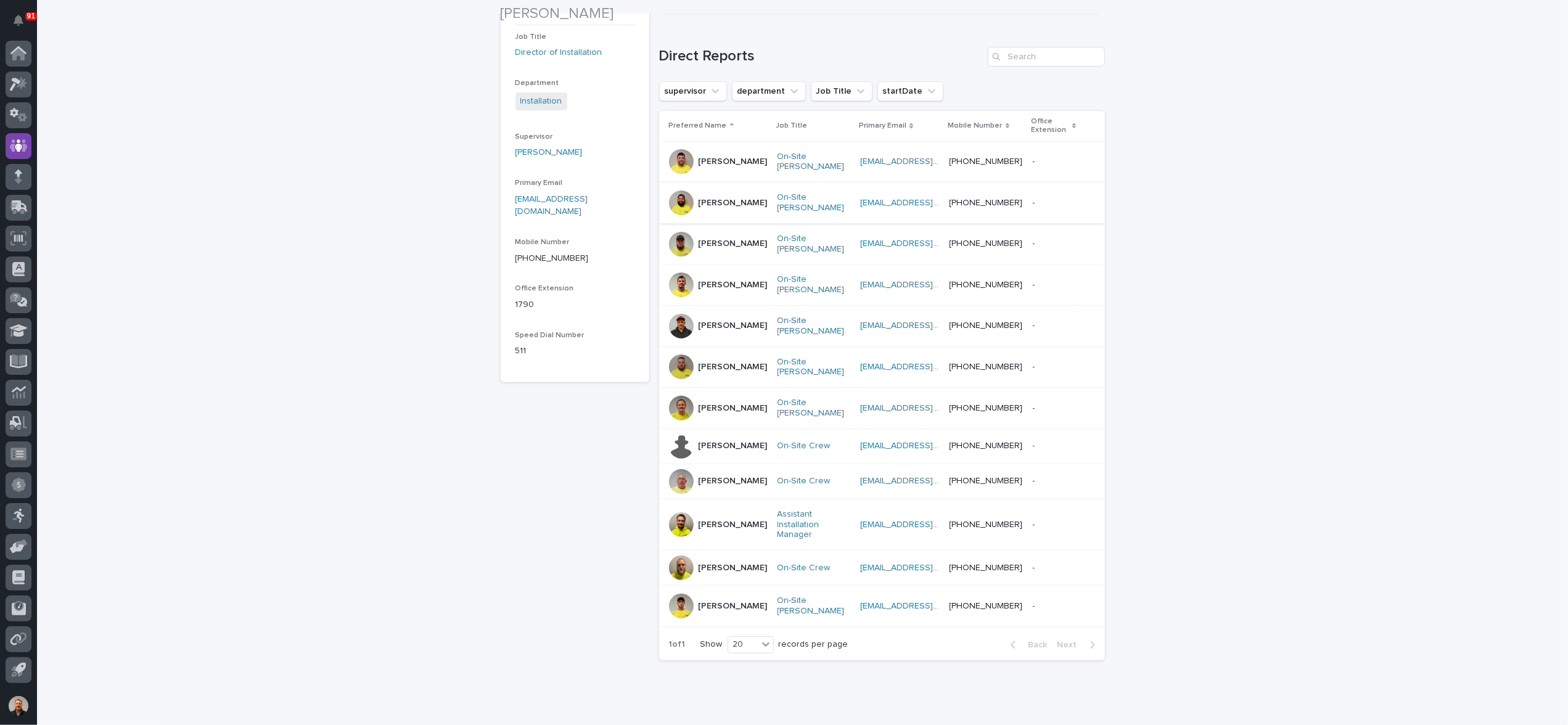
scroll to position [247, 0]
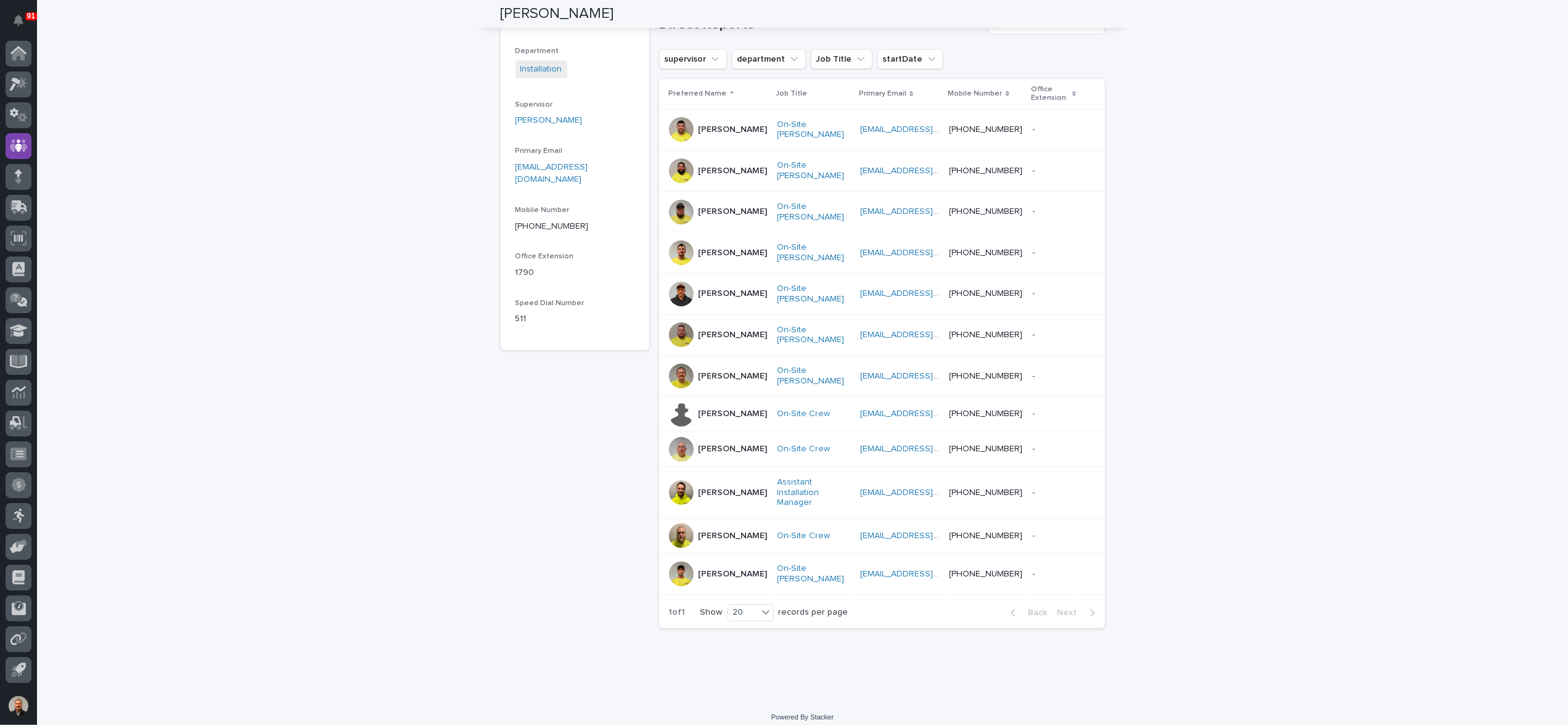
click at [704, 170] on p "[PERSON_NAME]" at bounding box center [733, 171] width 69 height 11
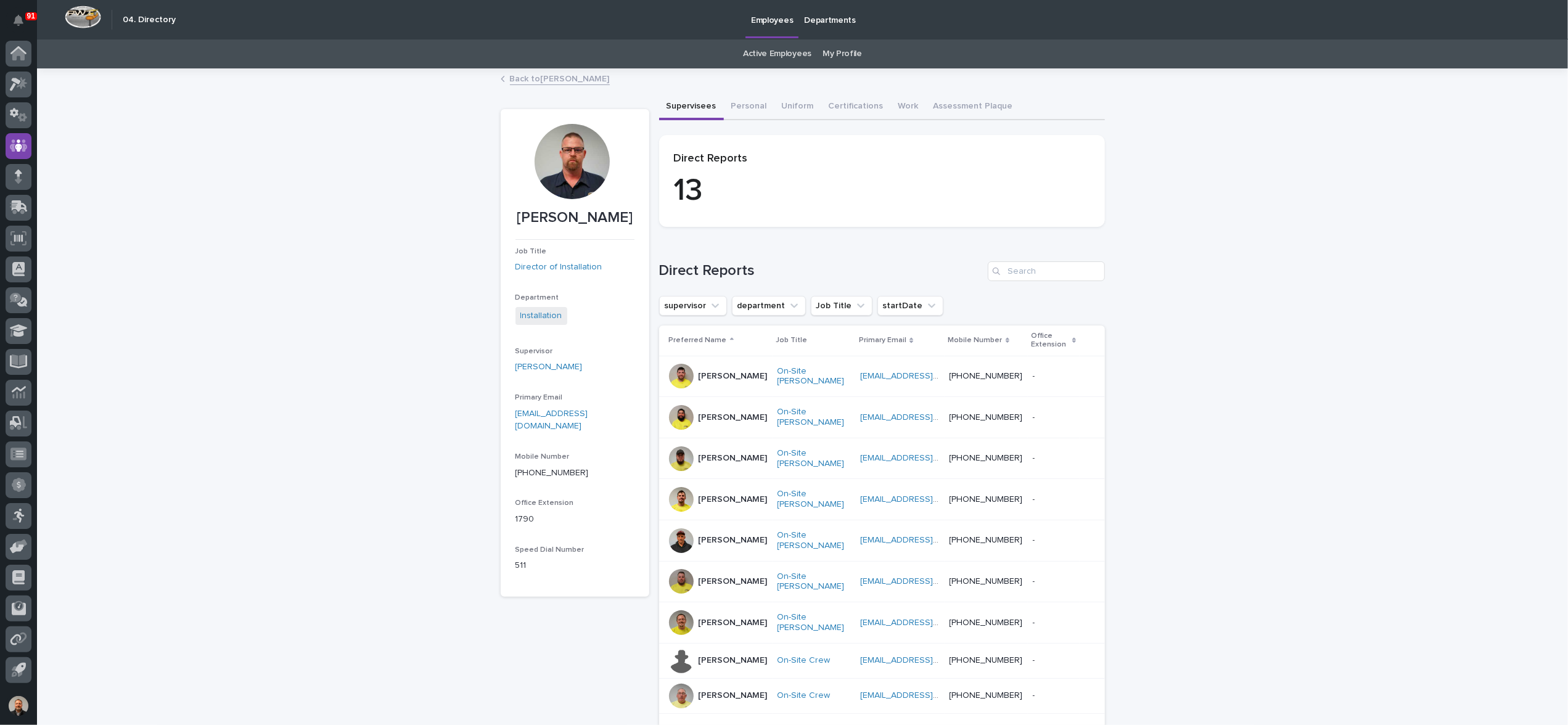
click at [704, 371] on p "[PERSON_NAME]" at bounding box center [733, 376] width 69 height 11
click at [712, 457] on p "[PERSON_NAME]" at bounding box center [733, 458] width 69 height 11
click at [710, 495] on p "[PERSON_NAME]" at bounding box center [733, 500] width 69 height 11
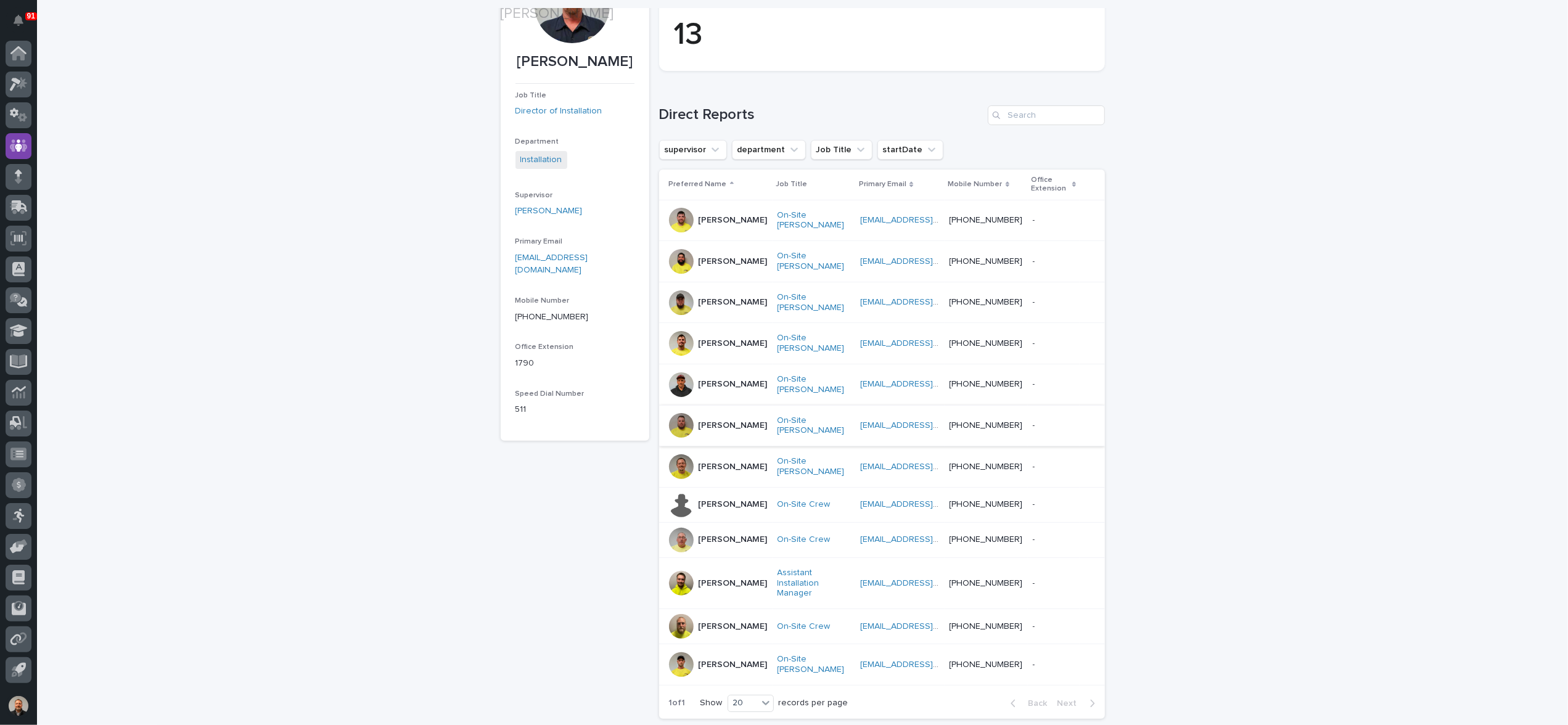
scroll to position [185, 0]
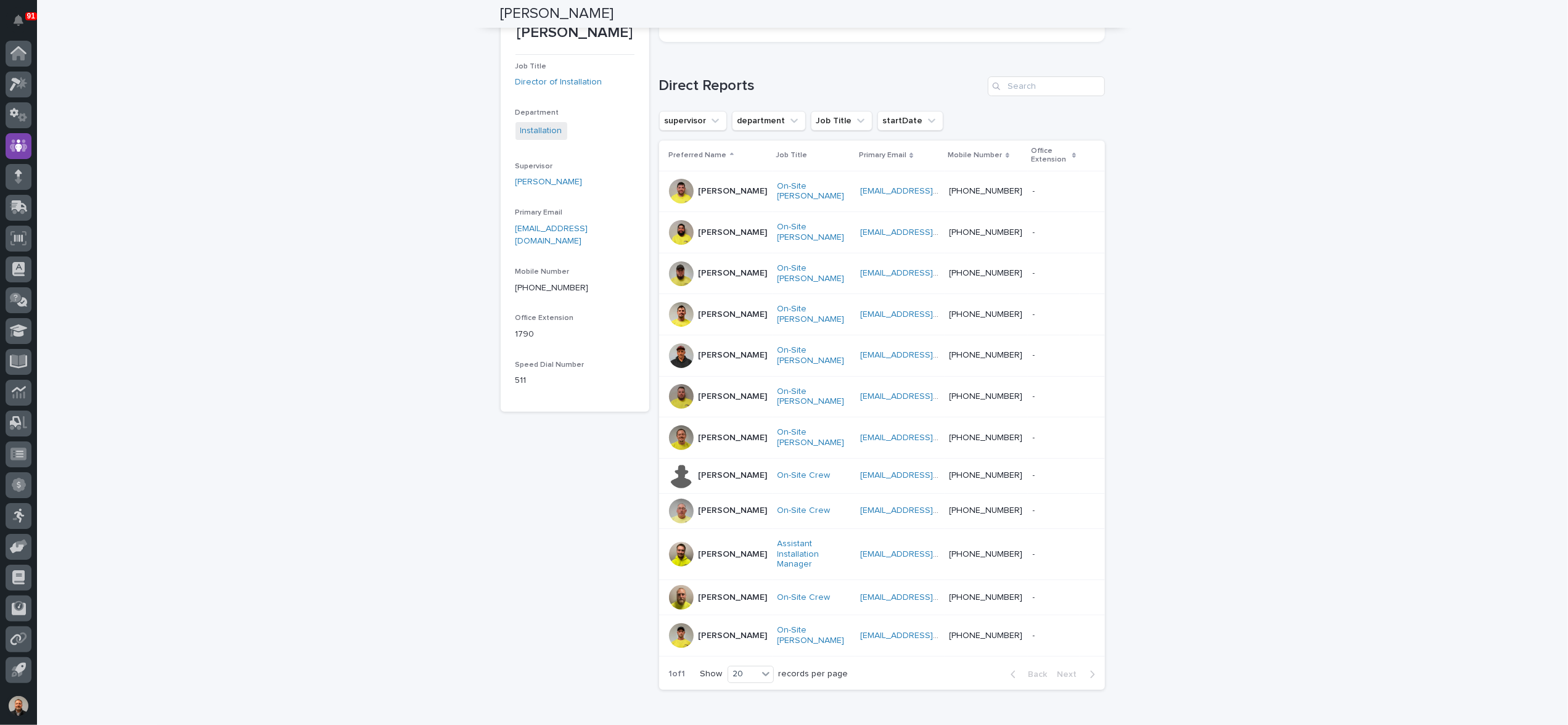
click at [708, 396] on p "[PERSON_NAME]" at bounding box center [733, 396] width 69 height 11
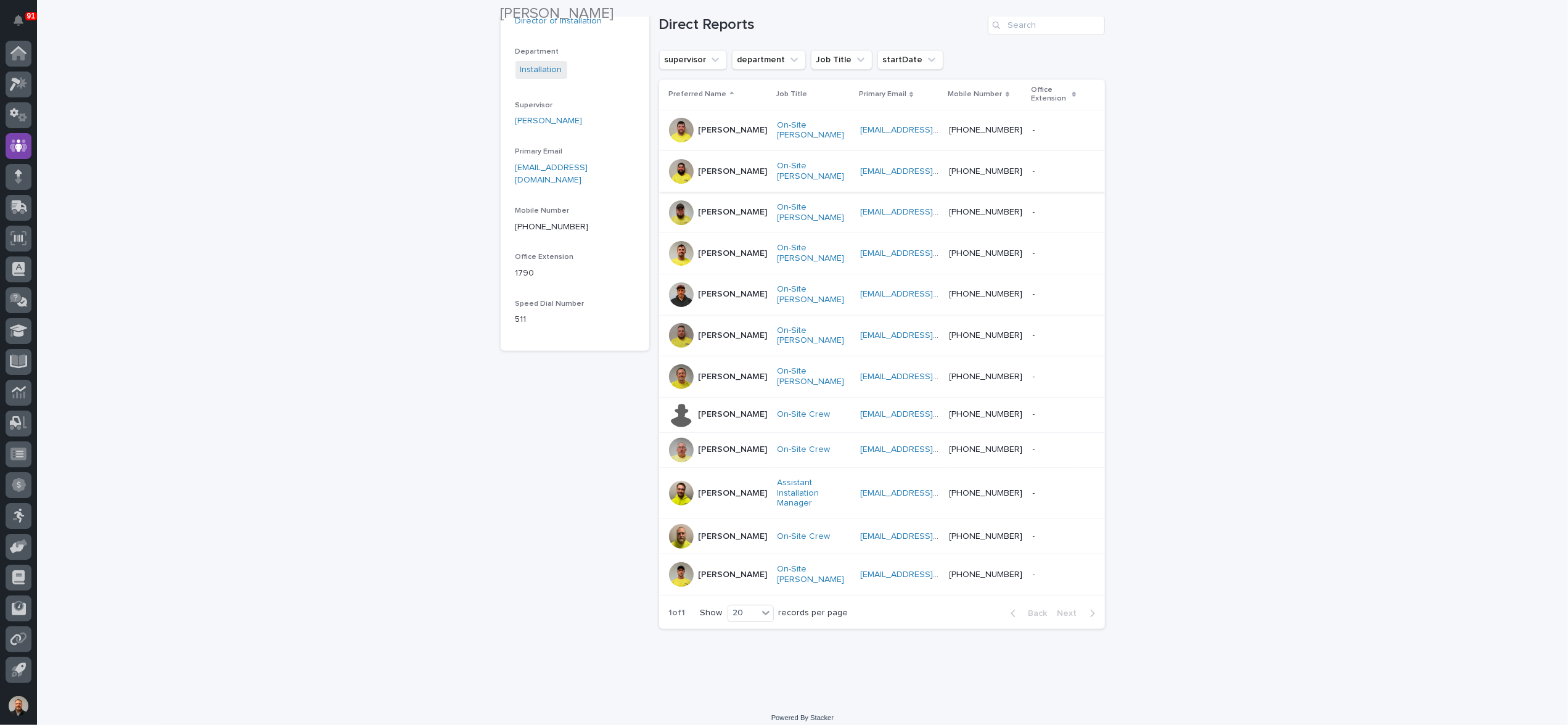
scroll to position [247, 0]
click at [702, 373] on p "[PERSON_NAME]" at bounding box center [733, 376] width 69 height 11
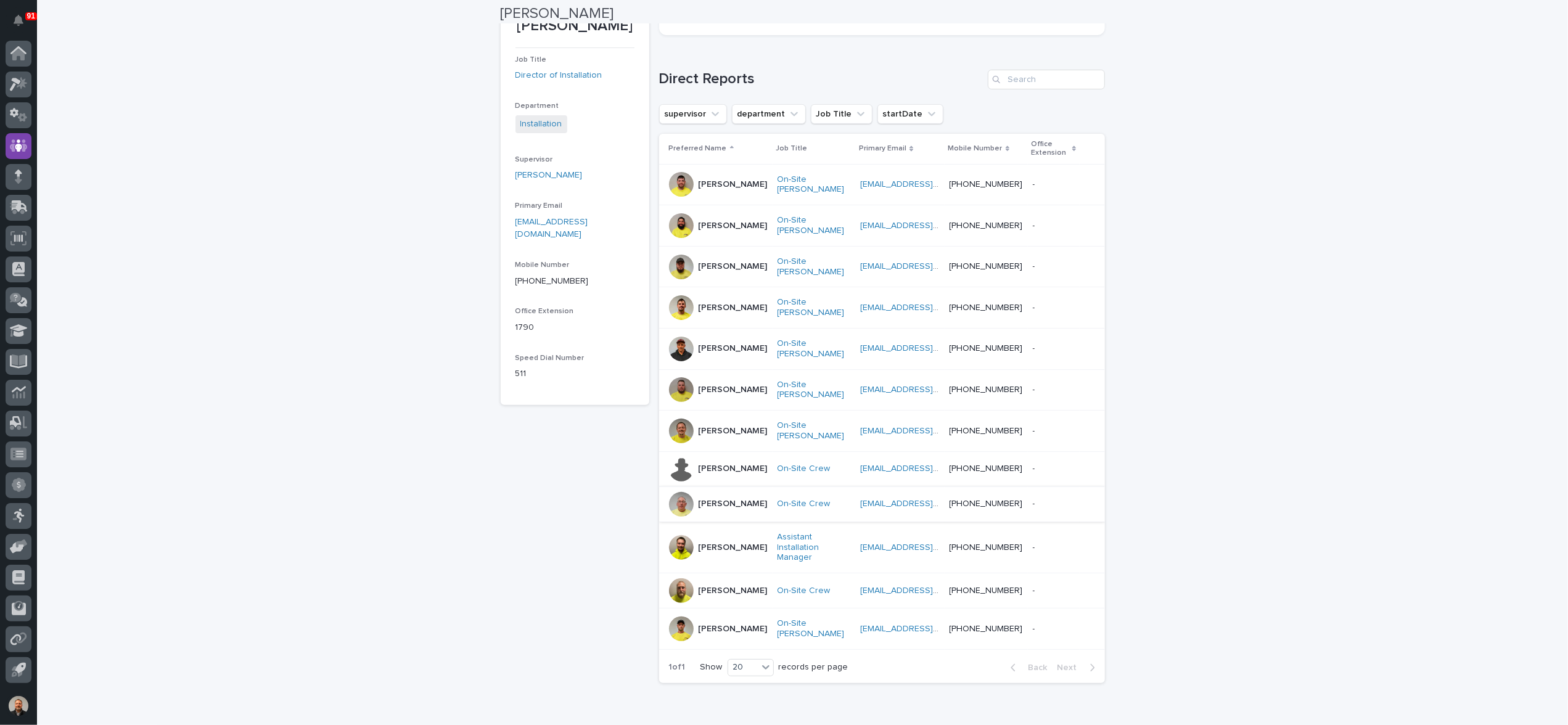
scroll to position [247, 0]
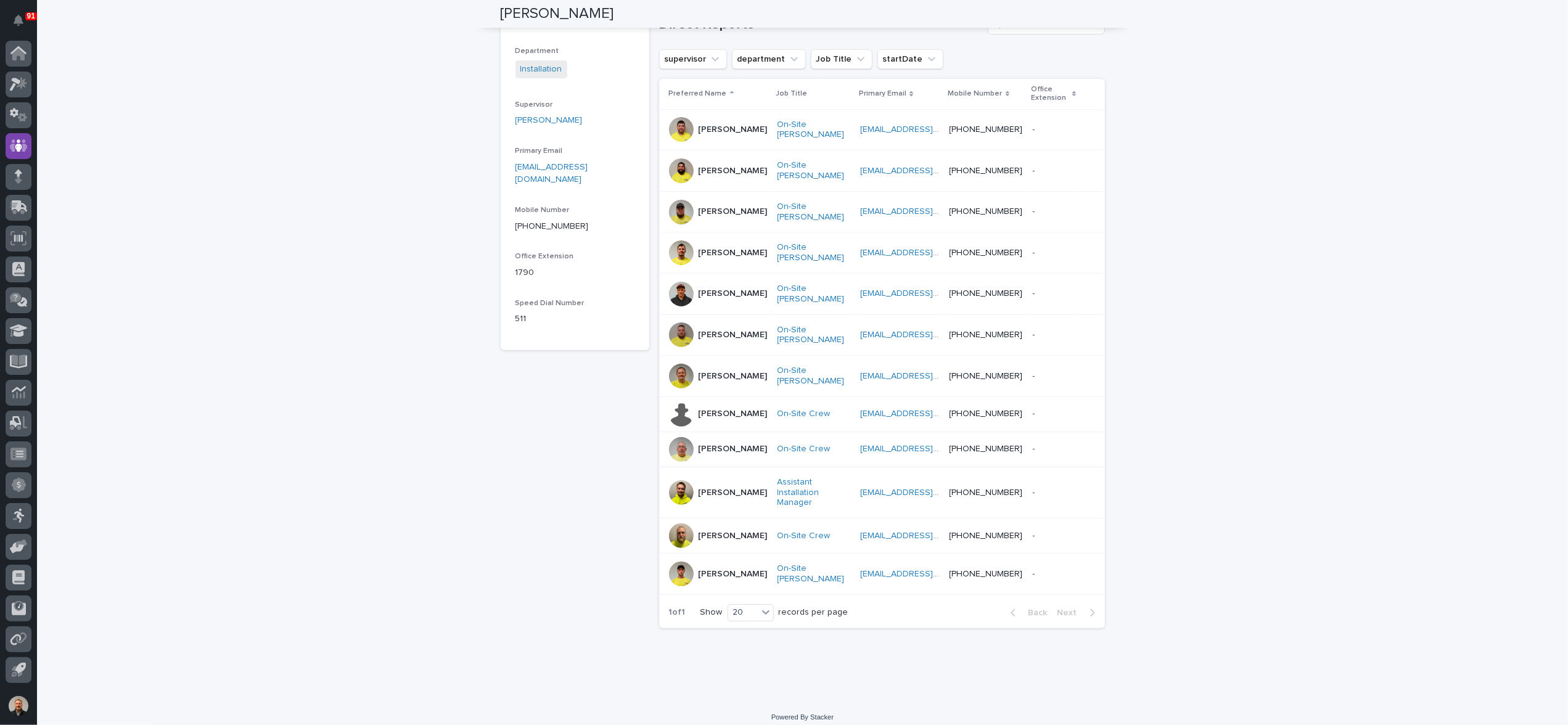
click at [718, 417] on p "[PERSON_NAME]" at bounding box center [733, 414] width 69 height 11
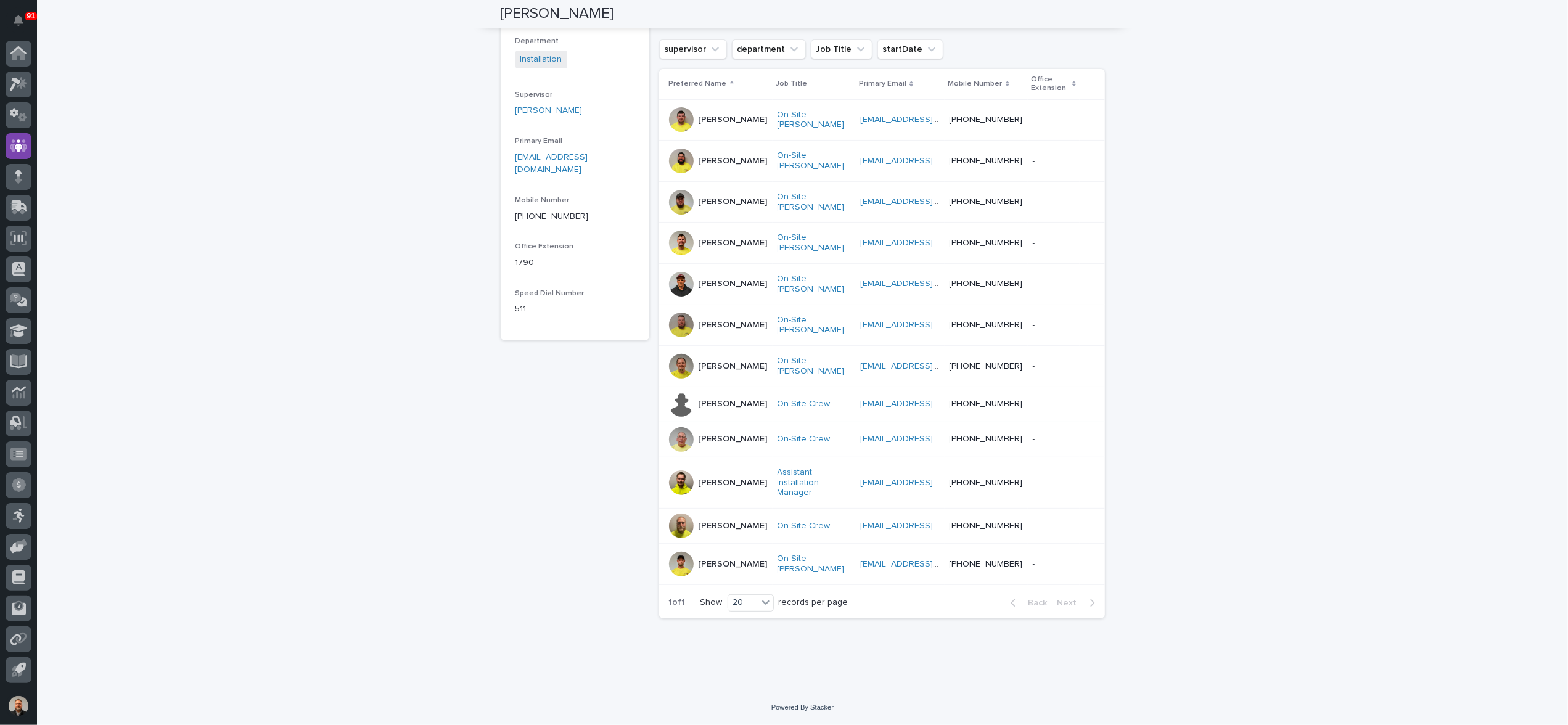
click at [705, 564] on p "[PERSON_NAME]" at bounding box center [733, 564] width 69 height 11
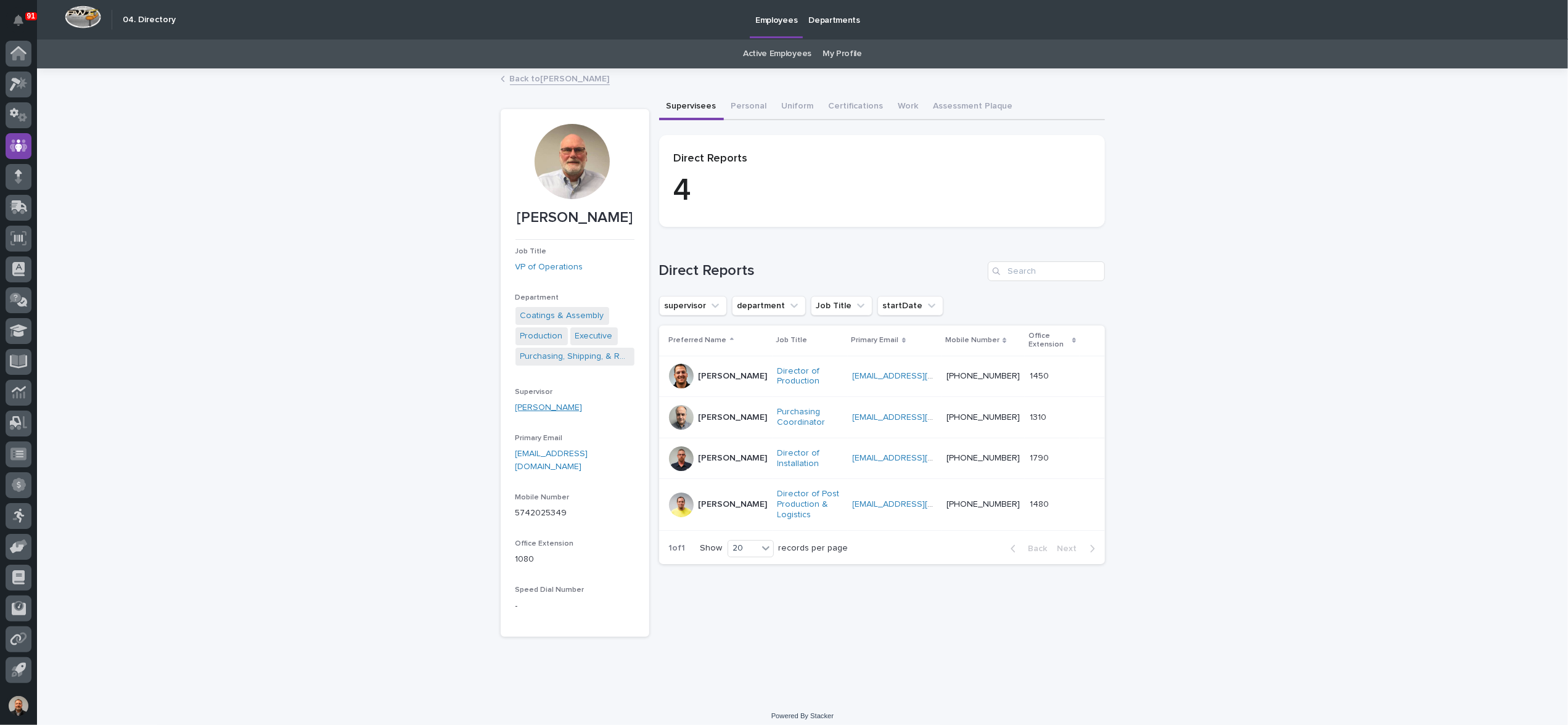
click at [547, 405] on link "[PERSON_NAME]" at bounding box center [549, 408] width 68 height 13
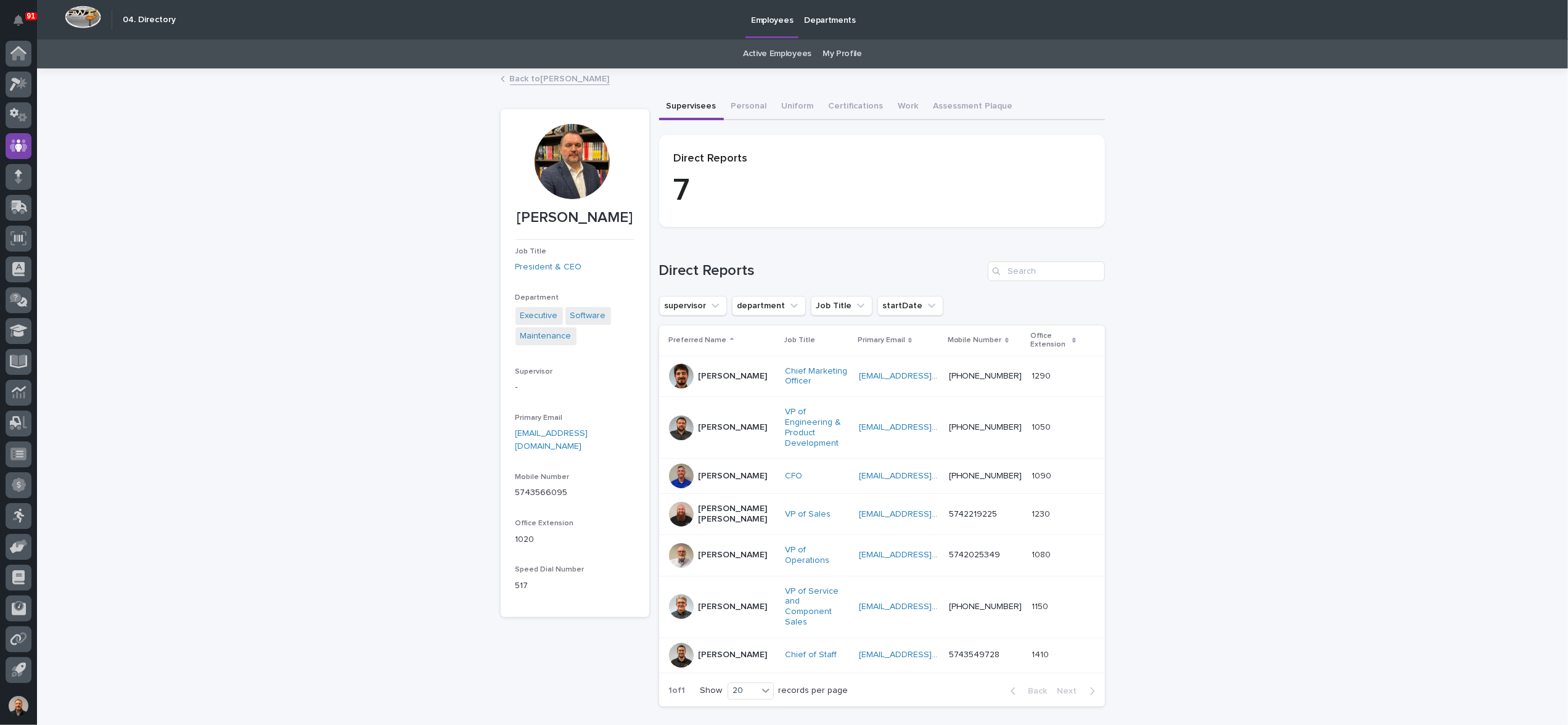
click at [710, 422] on p "[PERSON_NAME]" at bounding box center [733, 427] width 69 height 11
click at [715, 504] on p "[PERSON_NAME] [PERSON_NAME]" at bounding box center [737, 514] width 77 height 21
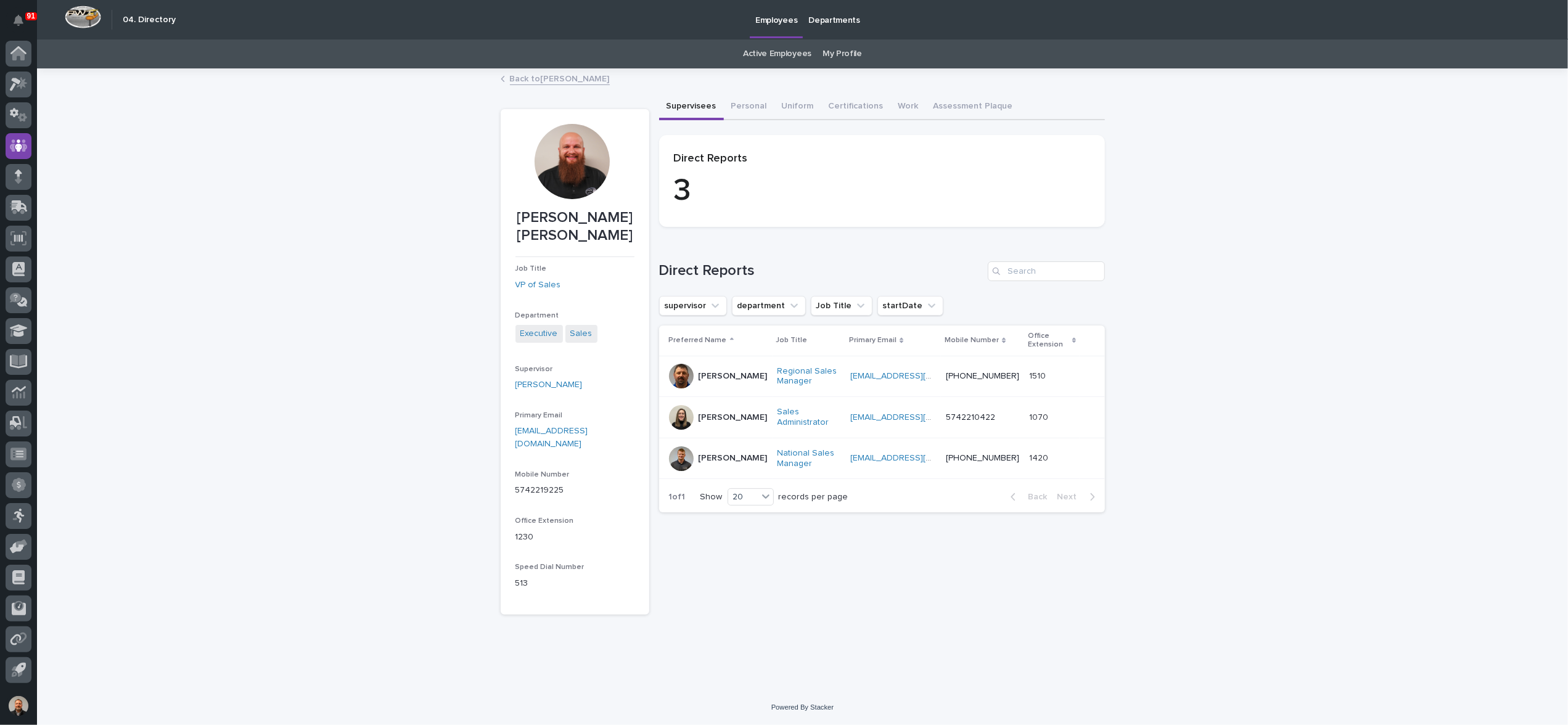
click at [722, 377] on p "[PERSON_NAME]" at bounding box center [733, 376] width 69 height 11
click at [702, 455] on p "[PERSON_NAME]" at bounding box center [733, 458] width 69 height 11
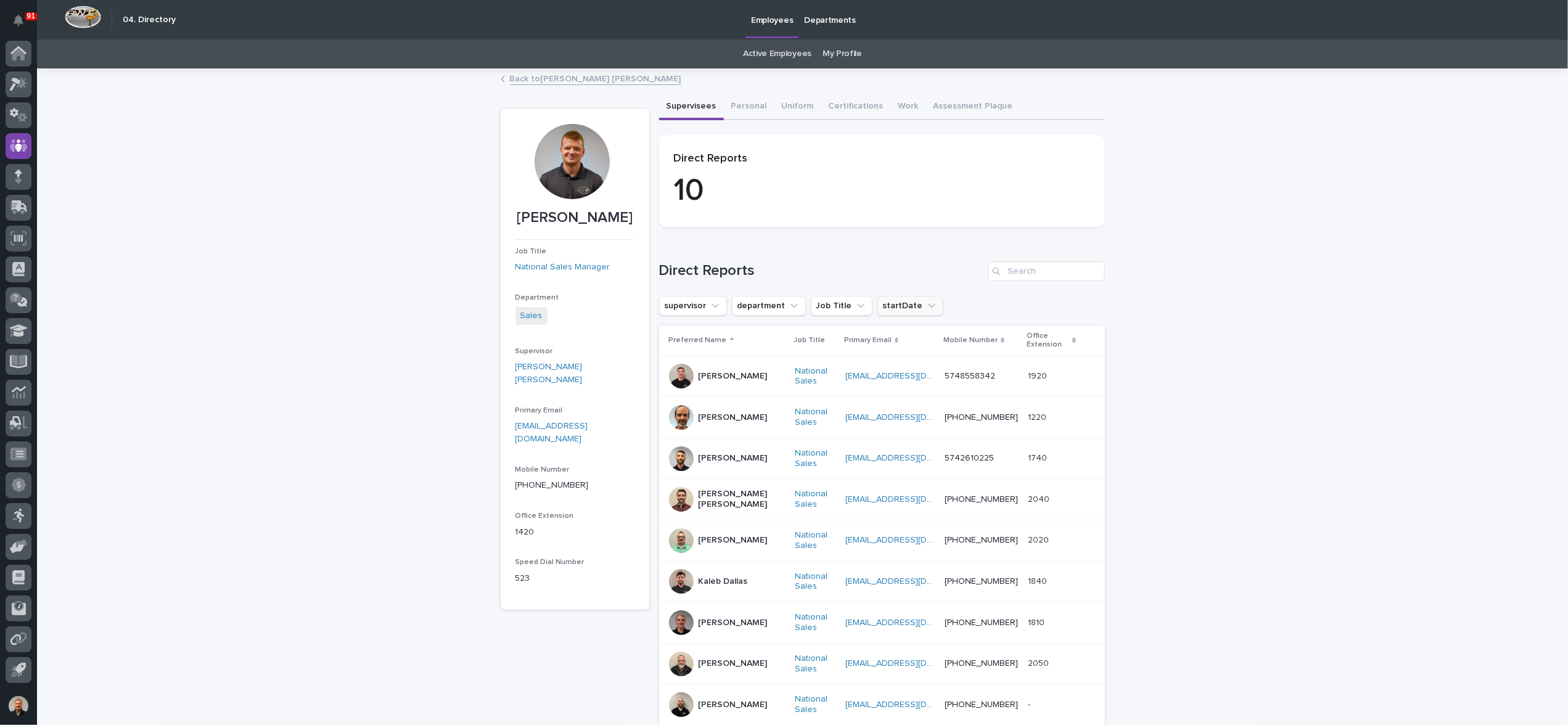
click at [894, 308] on button "startDate" at bounding box center [910, 306] width 66 height 20
click at [895, 103] on button "Work" at bounding box center [909, 107] width 35 height 26
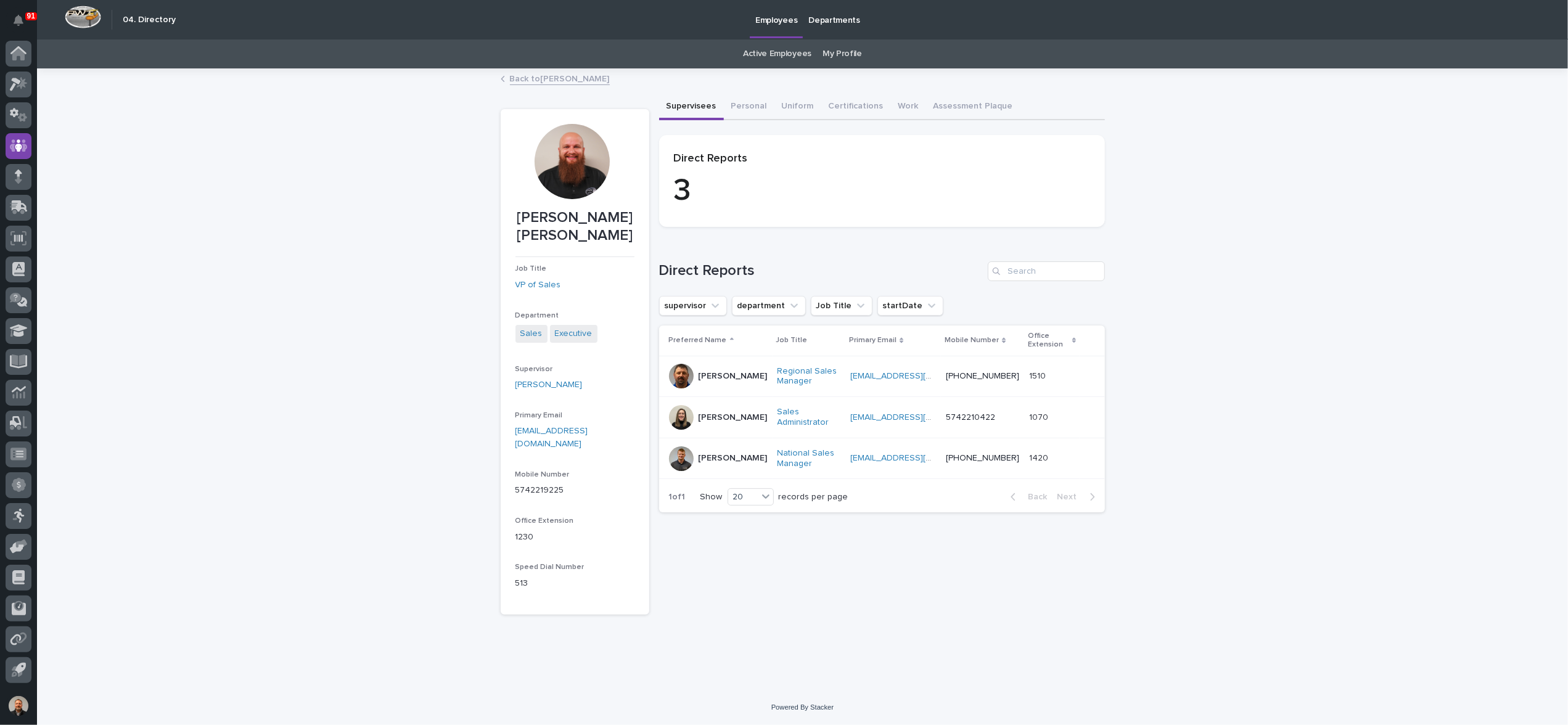
click at [717, 373] on p "[PERSON_NAME]" at bounding box center [733, 376] width 69 height 11
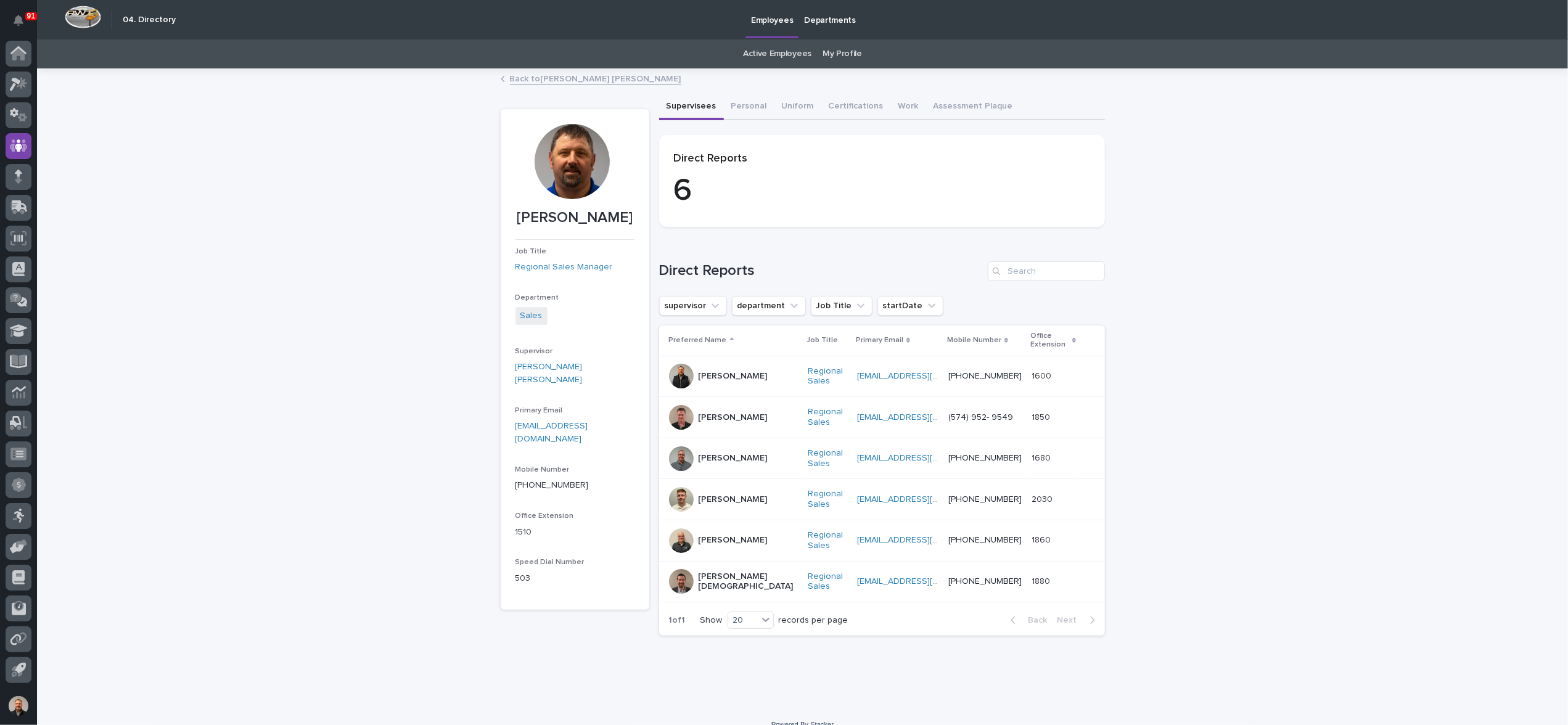
click at [714, 376] on p "[PERSON_NAME]" at bounding box center [733, 376] width 69 height 11
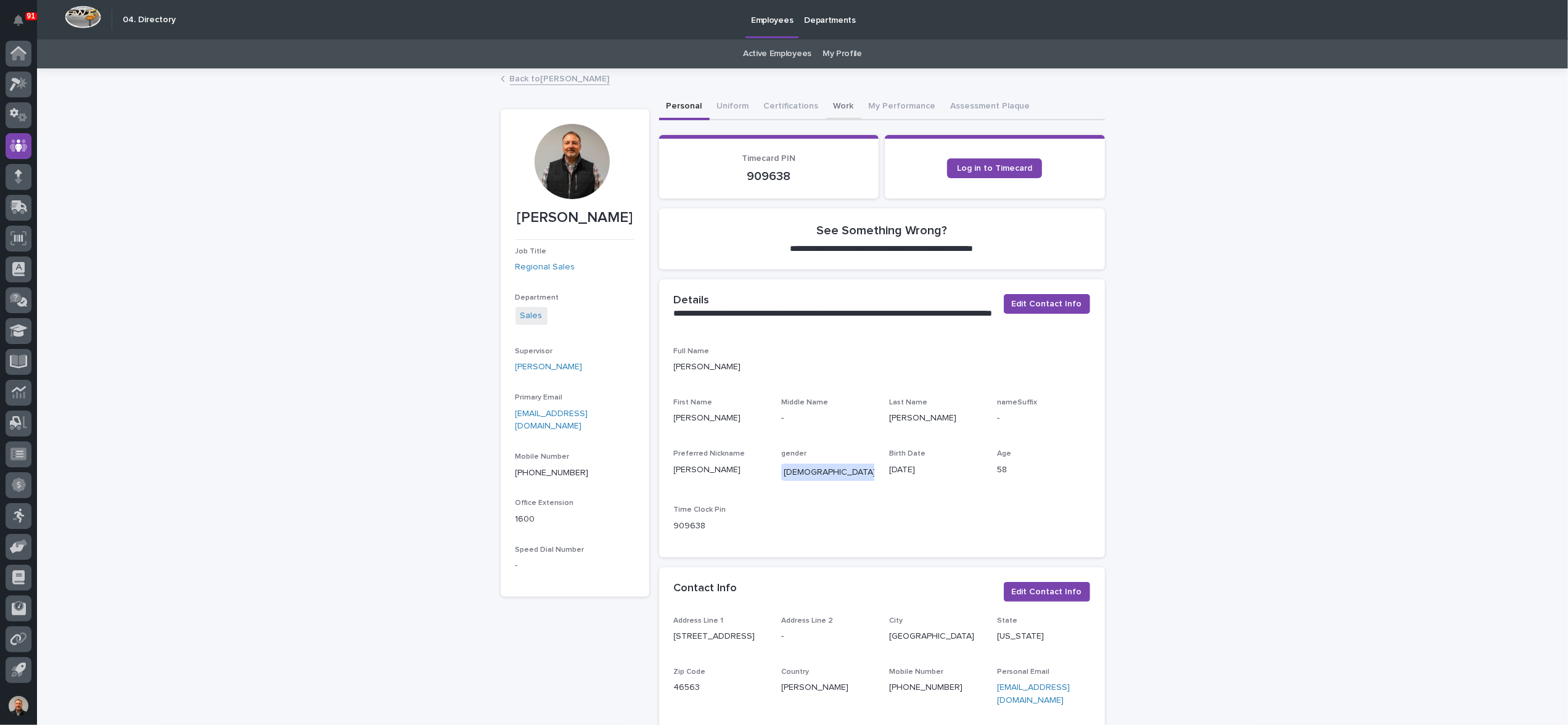
click at [830, 105] on button "Work" at bounding box center [844, 107] width 35 height 26
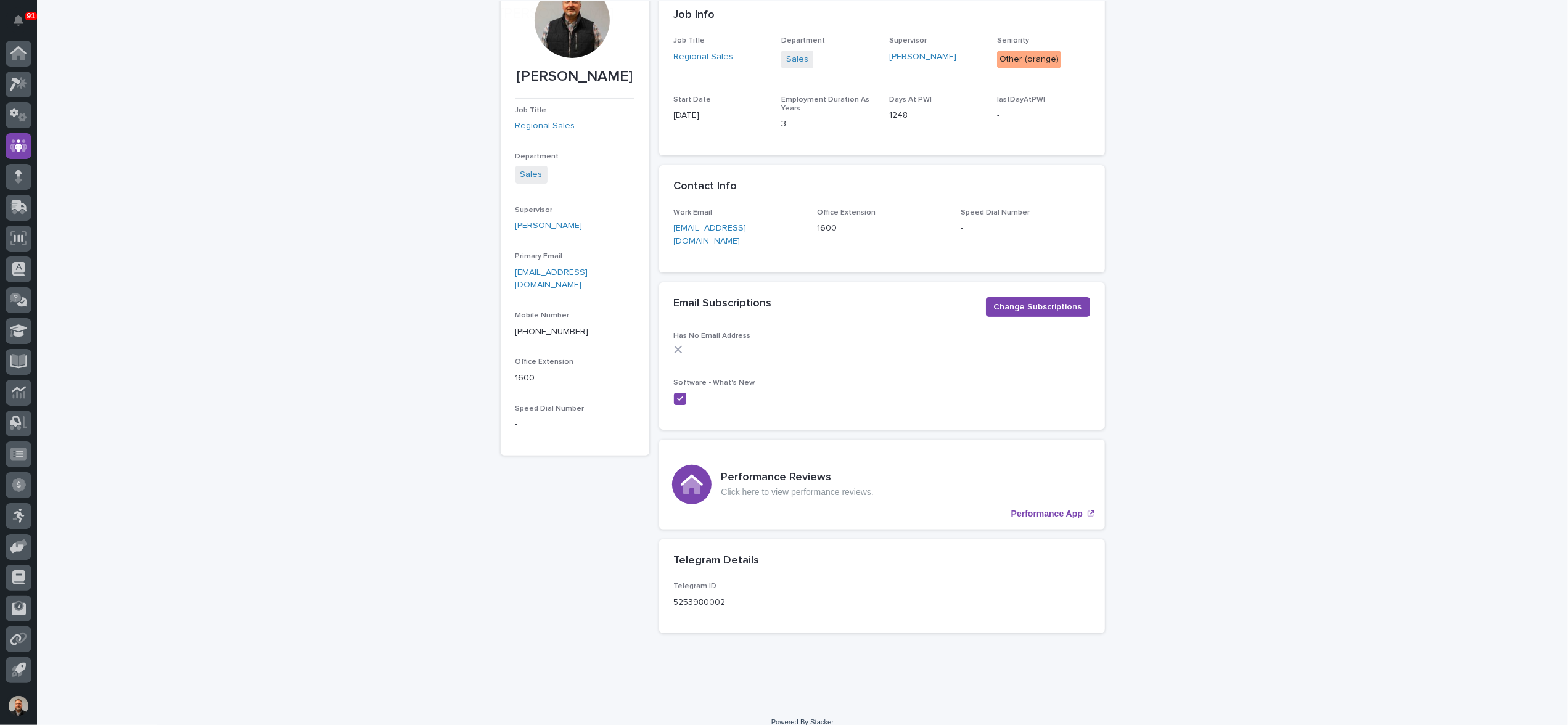
scroll to position [143, 0]
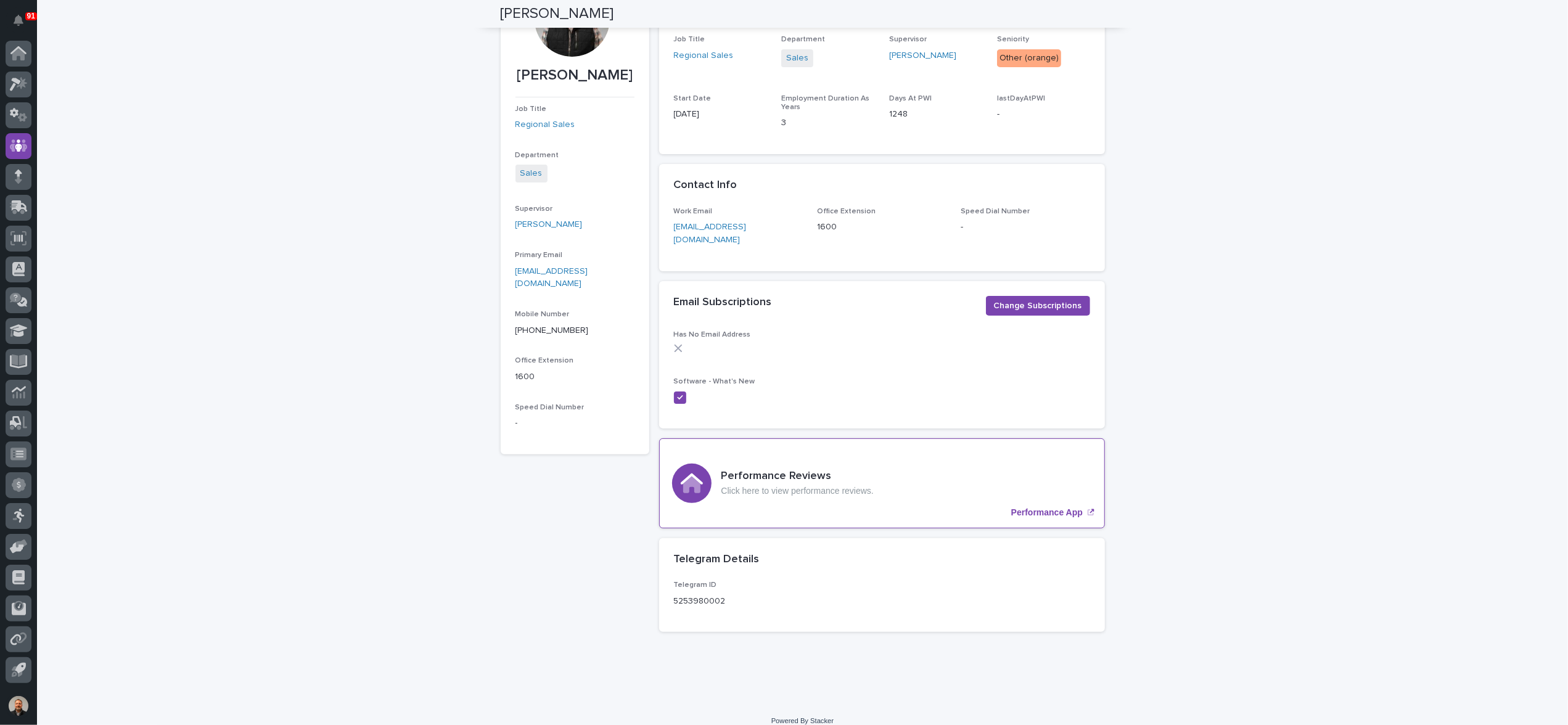
click at [1043, 507] on p "Performance App" at bounding box center [1047, 512] width 72 height 11
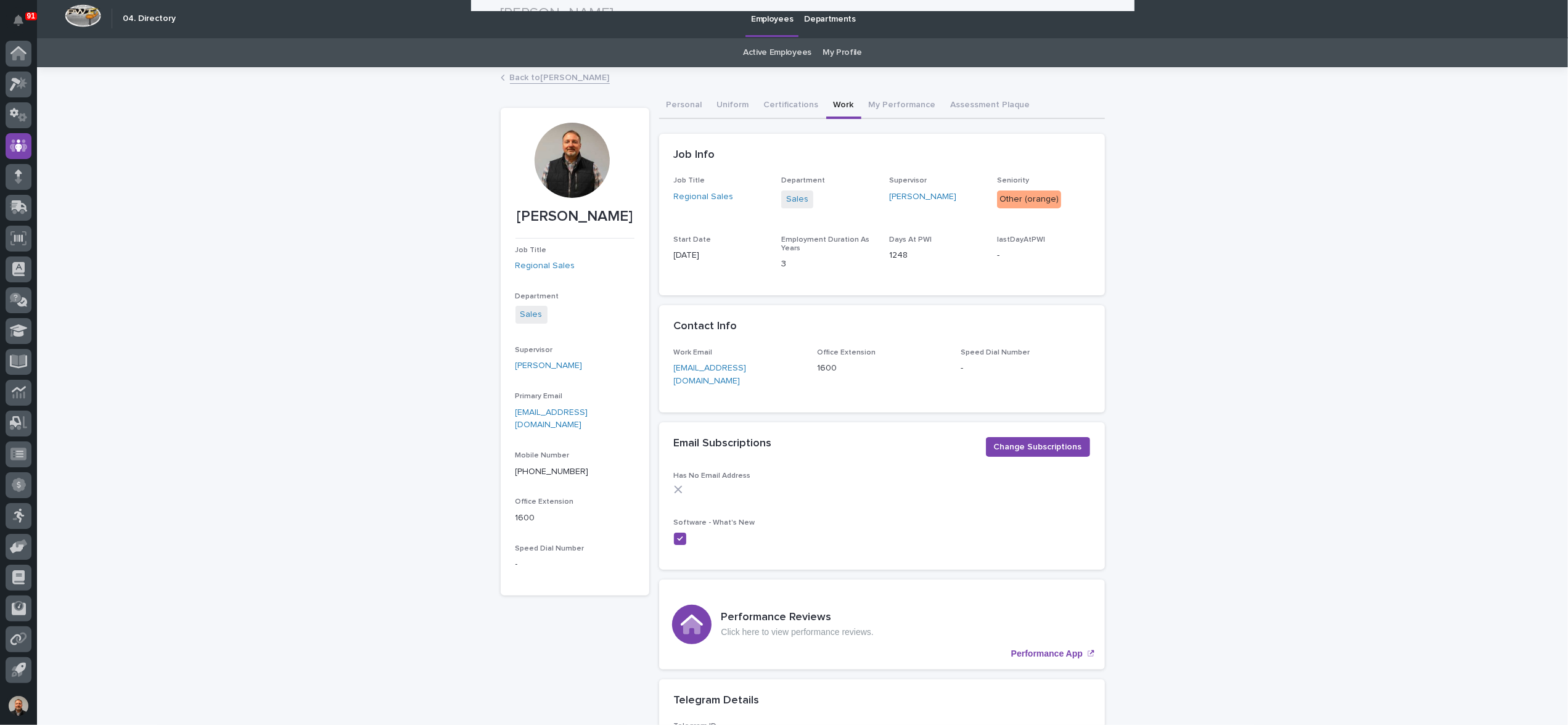
scroll to position [0, 0]
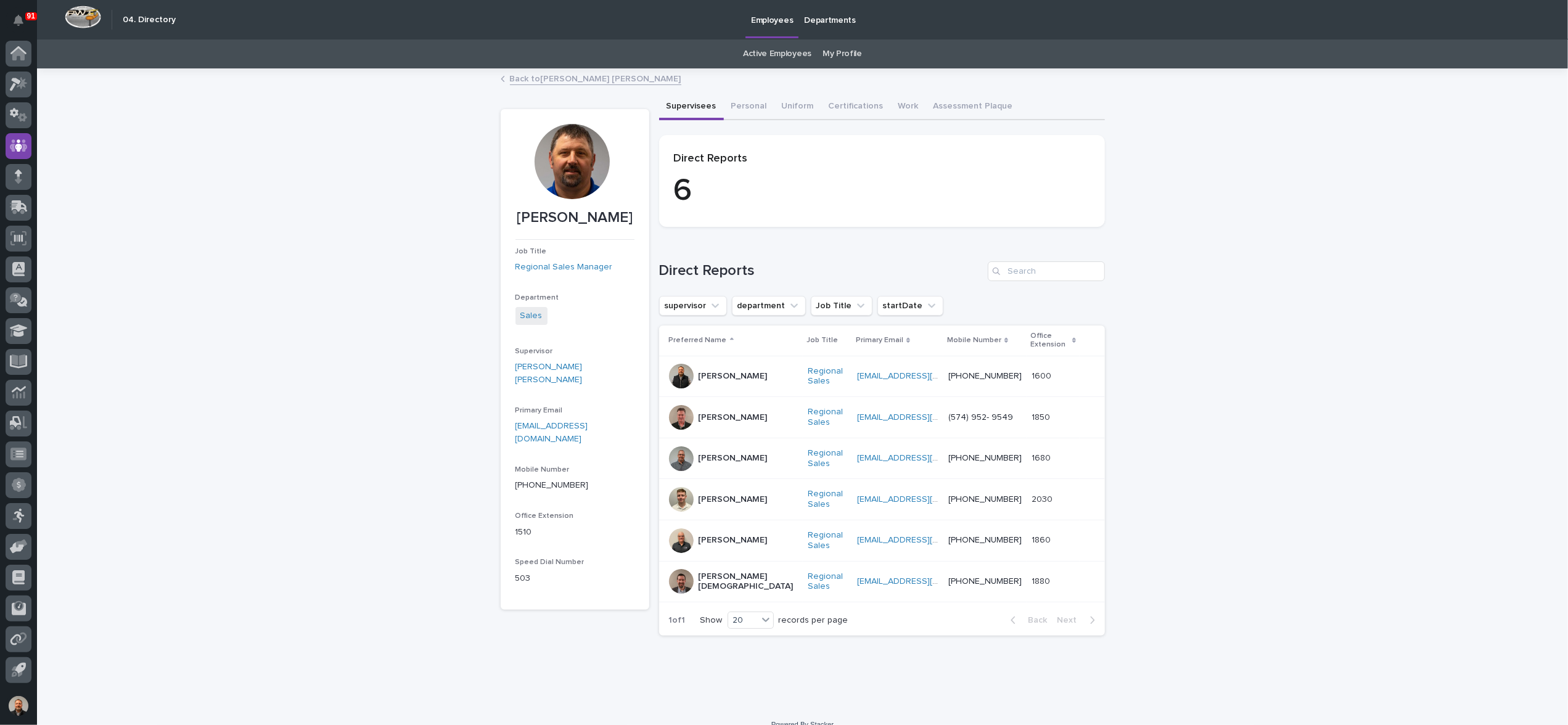
click at [722, 415] on p "[PERSON_NAME]" at bounding box center [733, 417] width 69 height 11
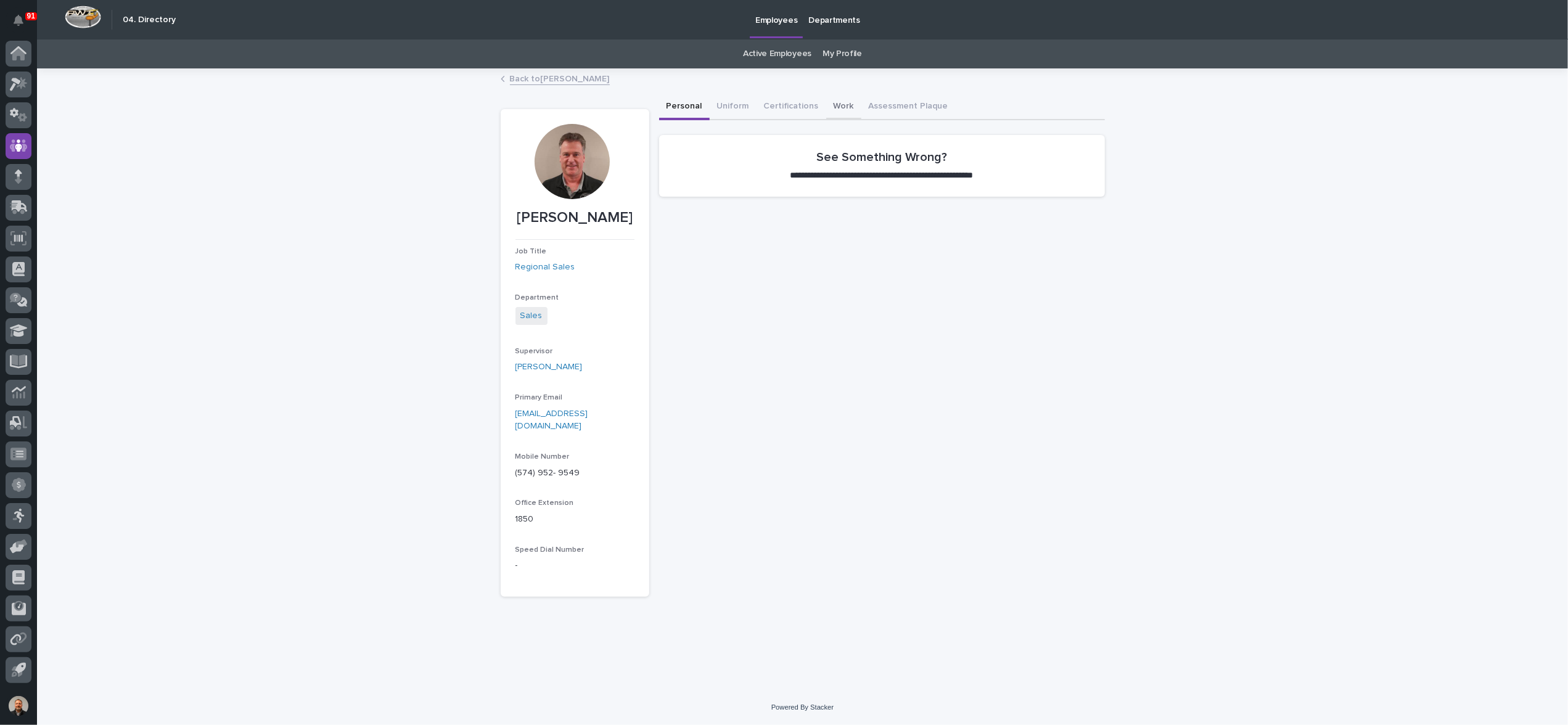
click at [834, 104] on button "Work" at bounding box center [844, 107] width 35 height 26
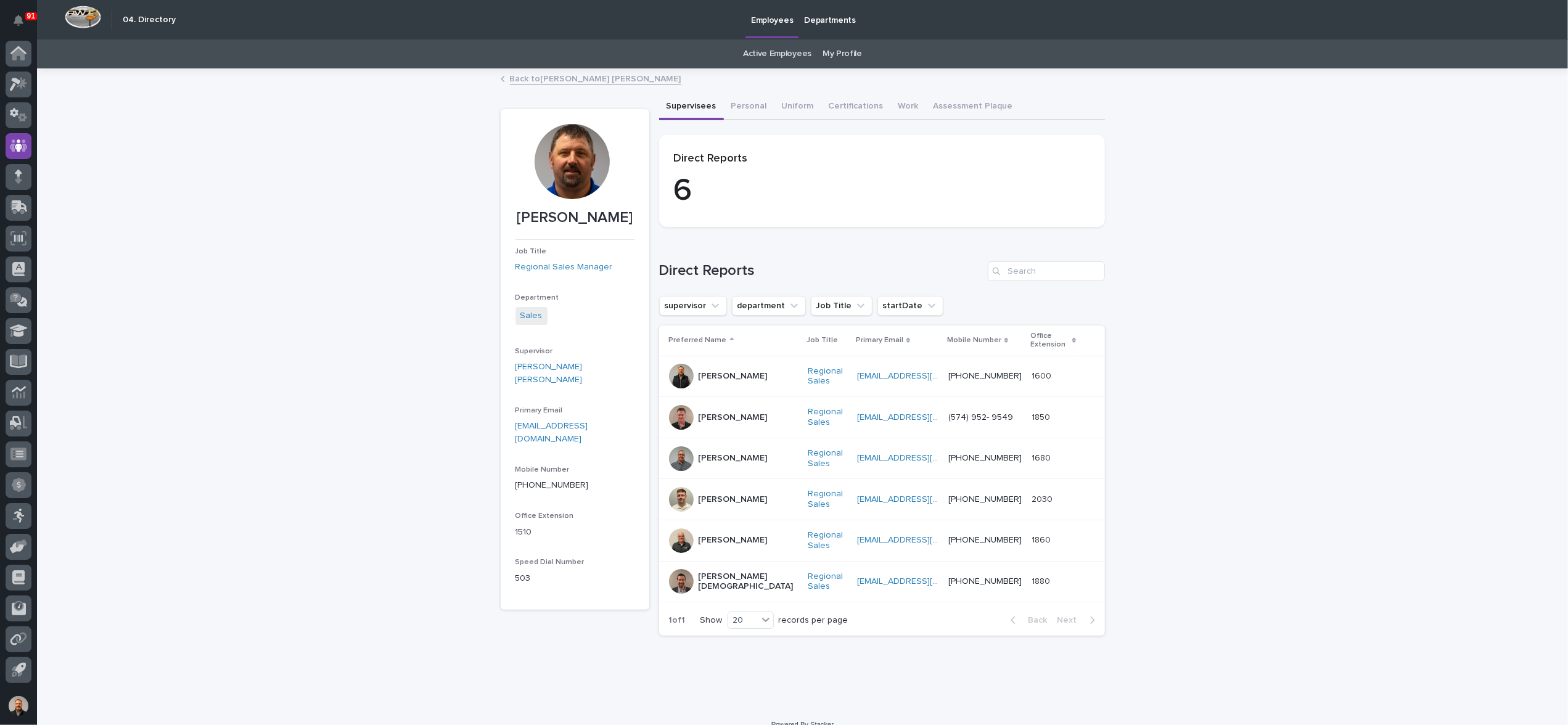
click at [685, 496] on div at bounding box center [682, 500] width 25 height 25
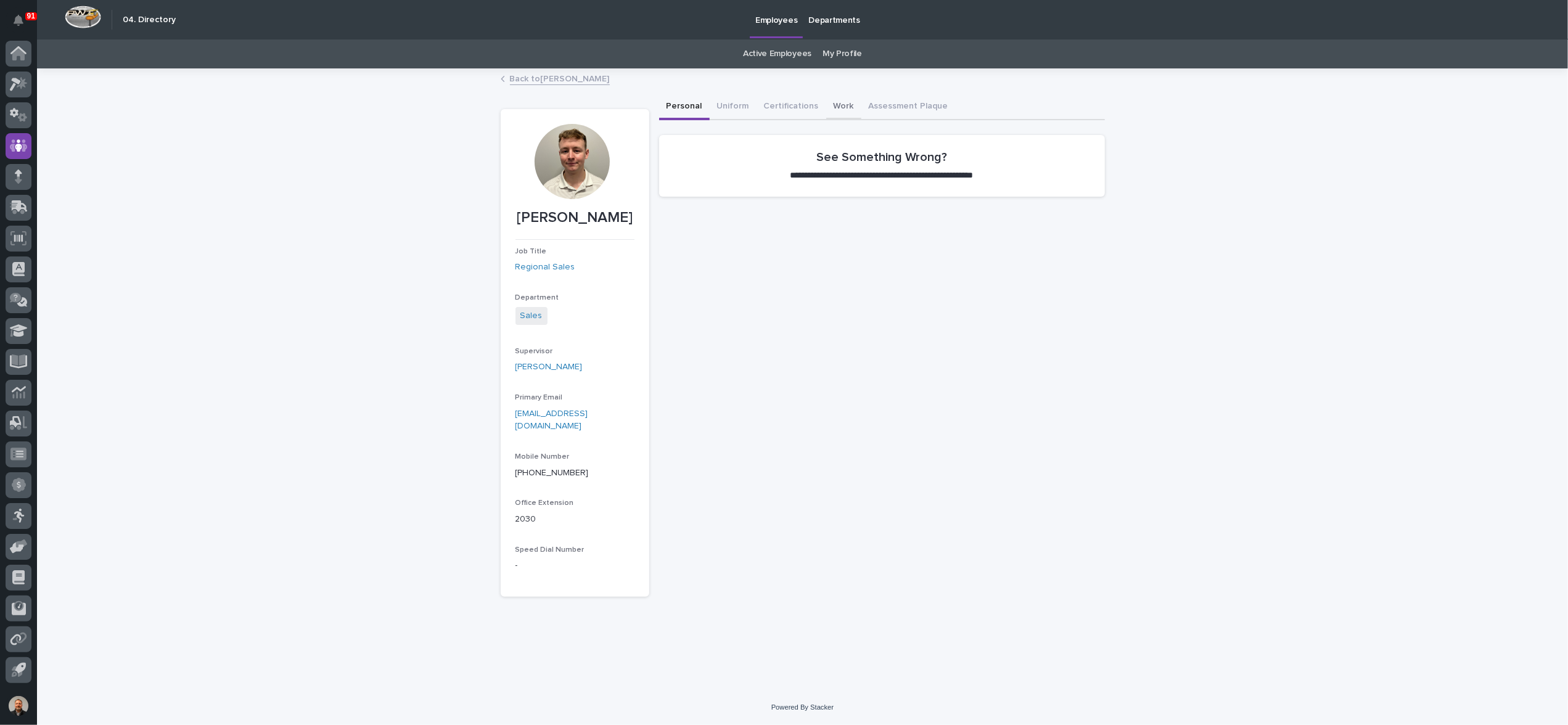
click at [839, 105] on button "Work" at bounding box center [844, 107] width 35 height 26
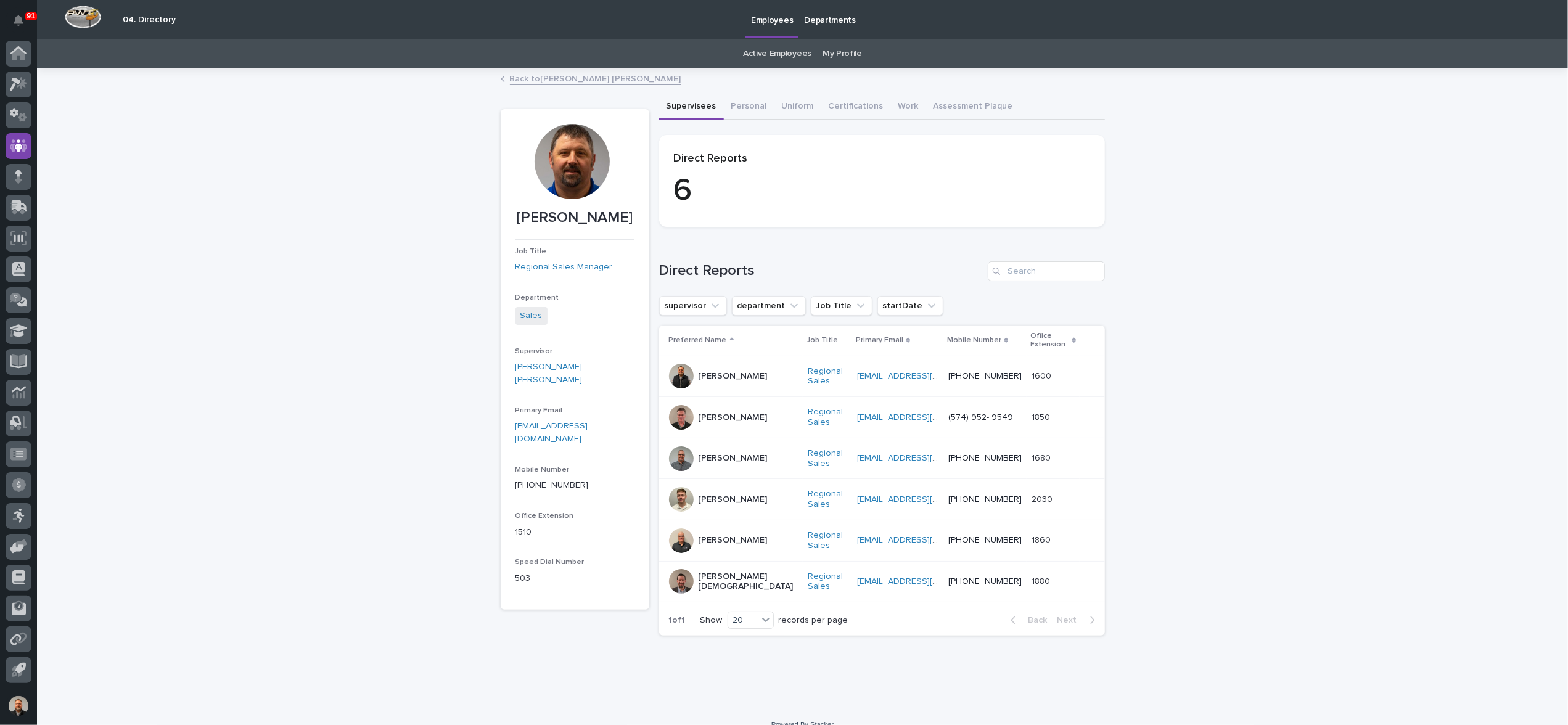
click at [711, 536] on p "[PERSON_NAME]" at bounding box center [733, 540] width 69 height 11
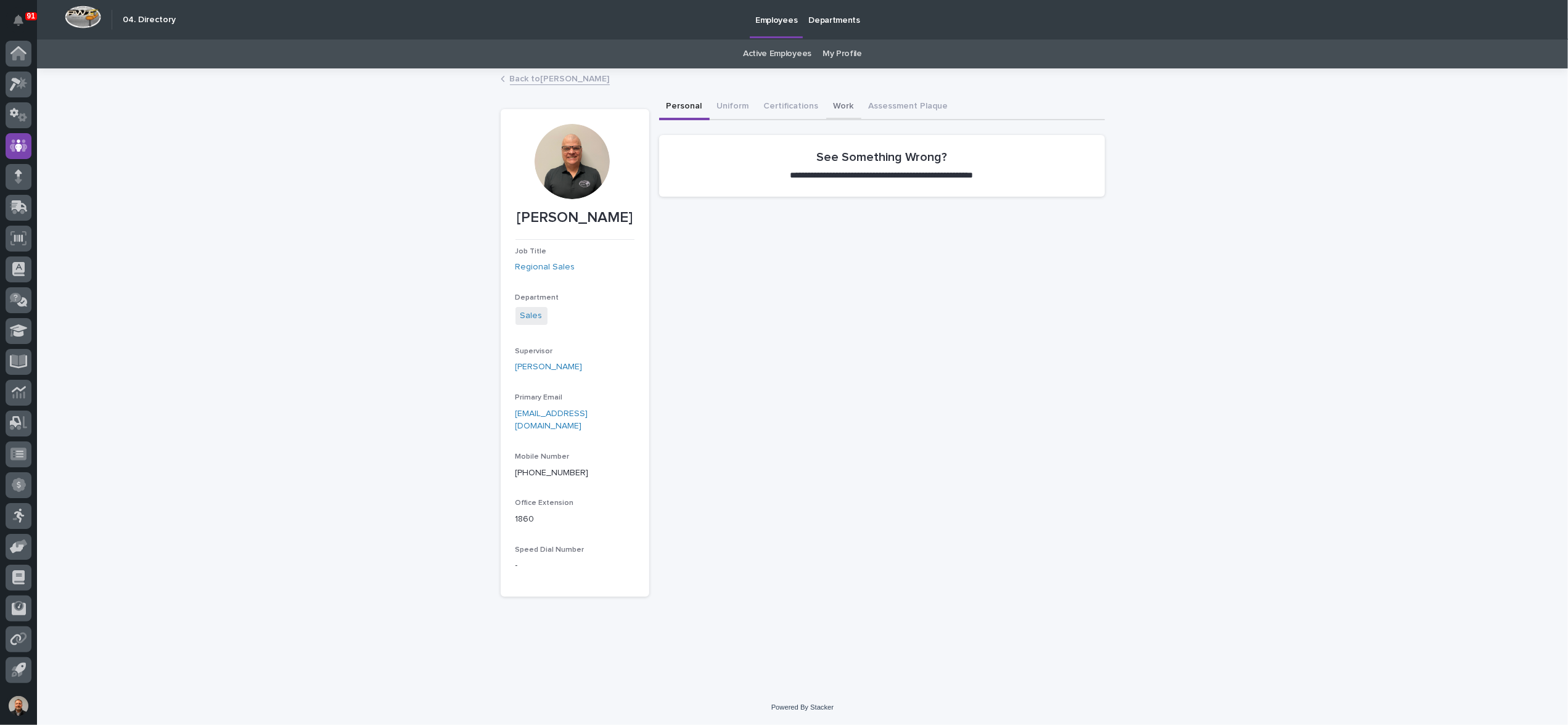
click at [839, 104] on button "Work" at bounding box center [844, 107] width 35 height 26
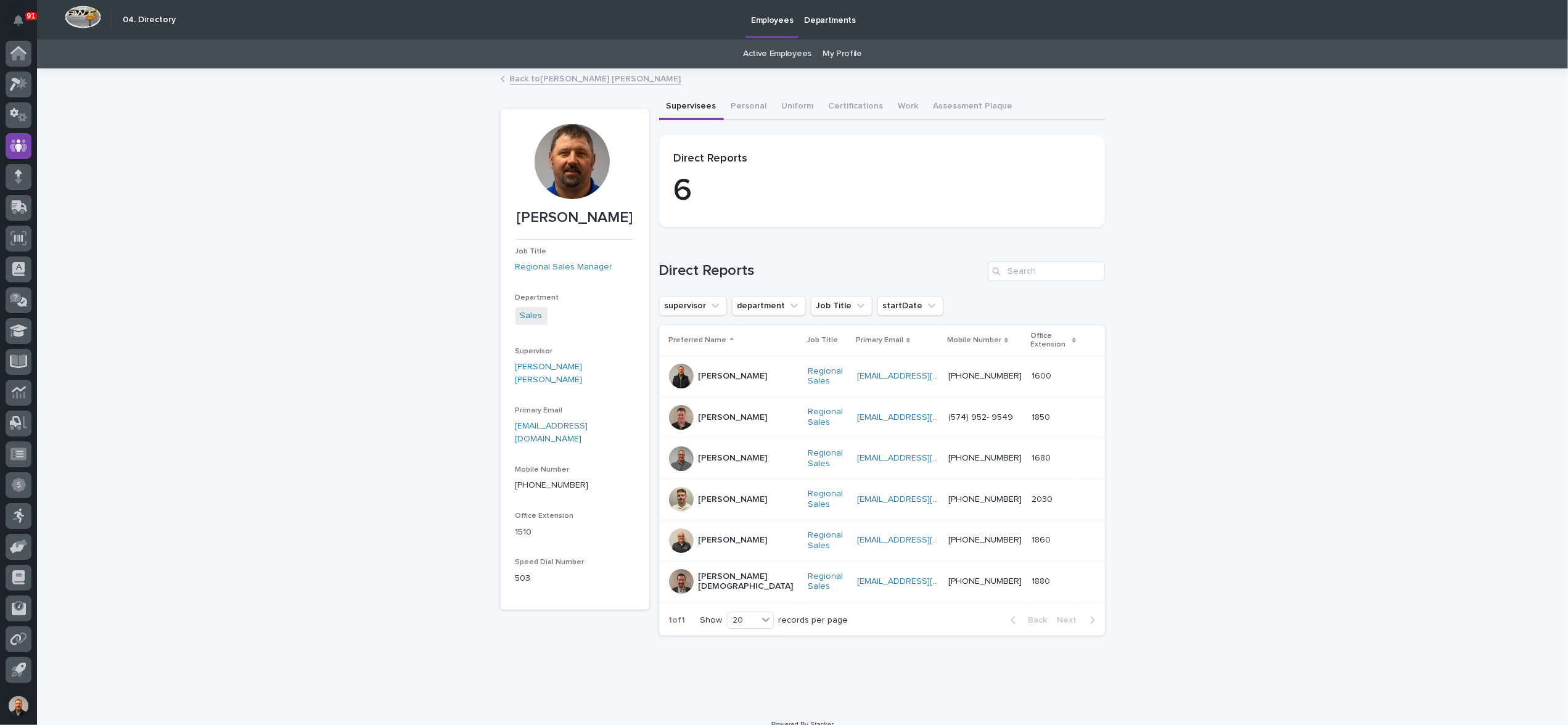
click at [698, 496] on p "[PERSON_NAME]" at bounding box center [733, 500] width 69 height 11
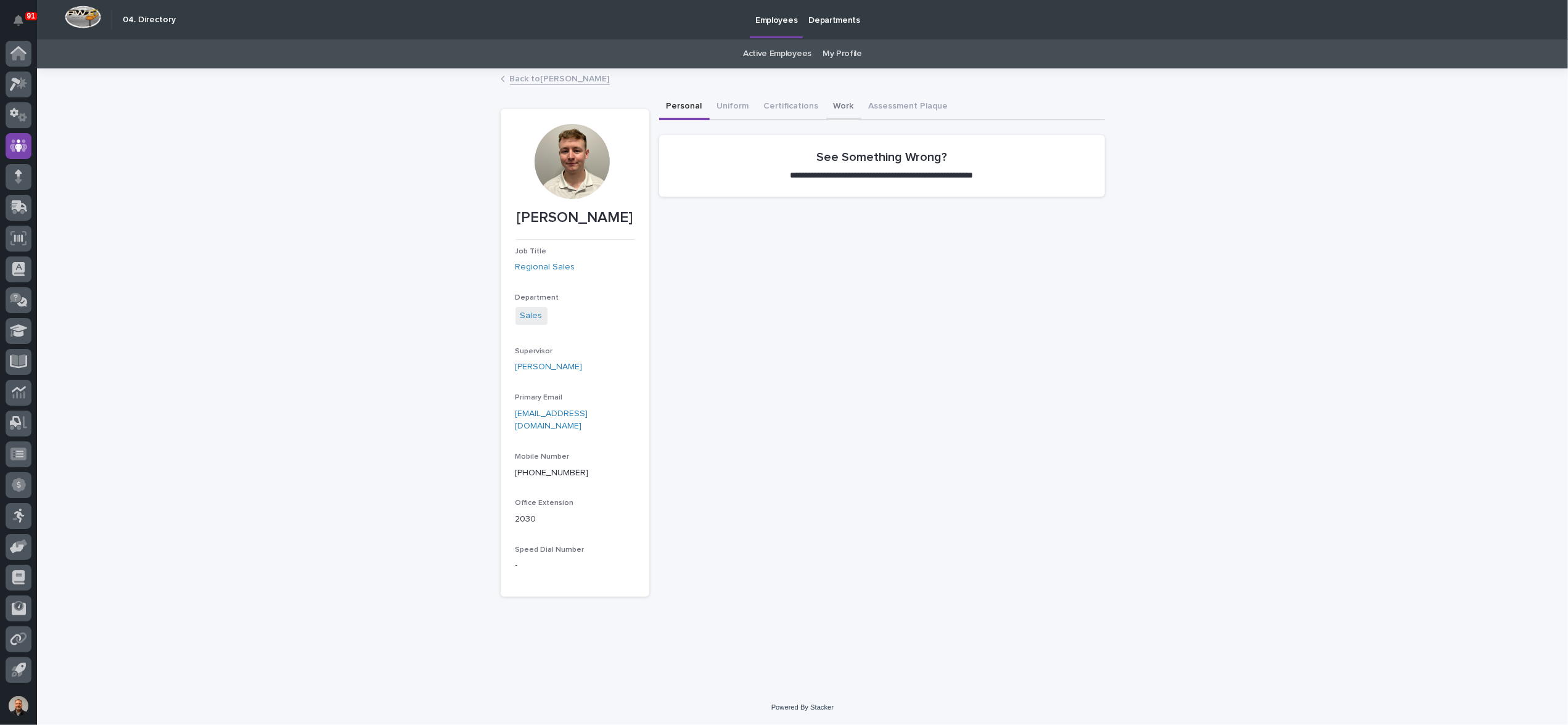
click at [842, 105] on button "Work" at bounding box center [844, 107] width 35 height 26
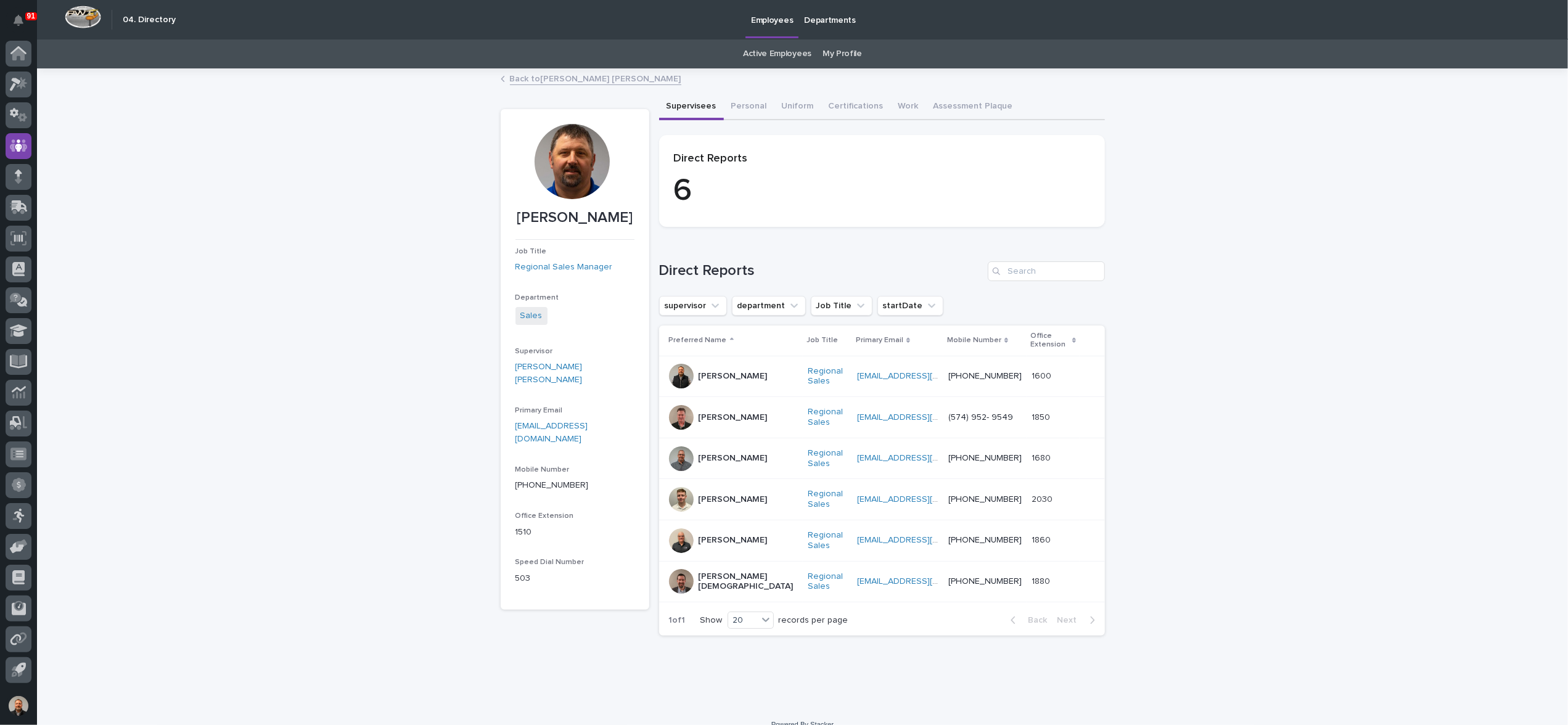
click at [698, 577] on p "[PERSON_NAME][DEMOGRAPHIC_DATA]" at bounding box center [749, 582] width 100 height 21
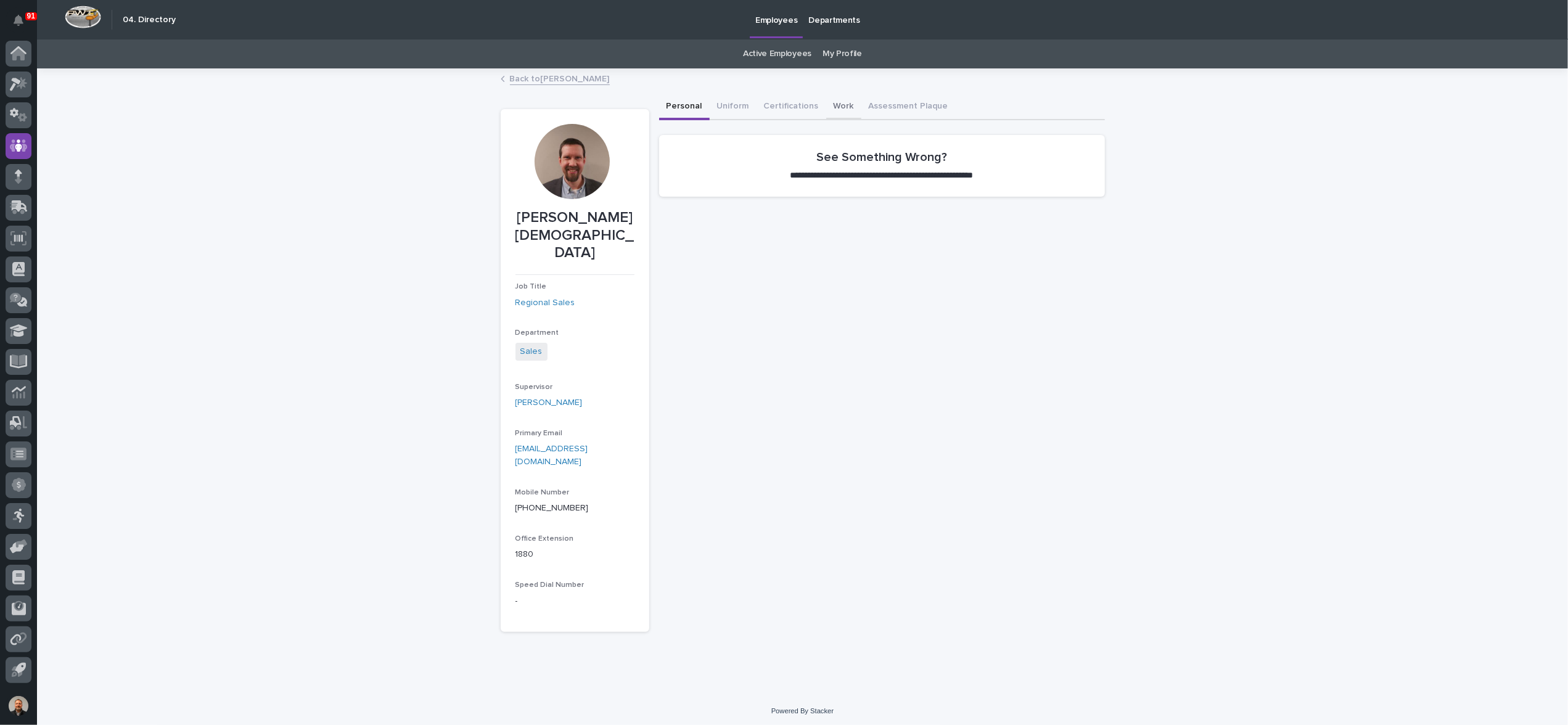
click at [837, 105] on button "Work" at bounding box center [844, 107] width 35 height 26
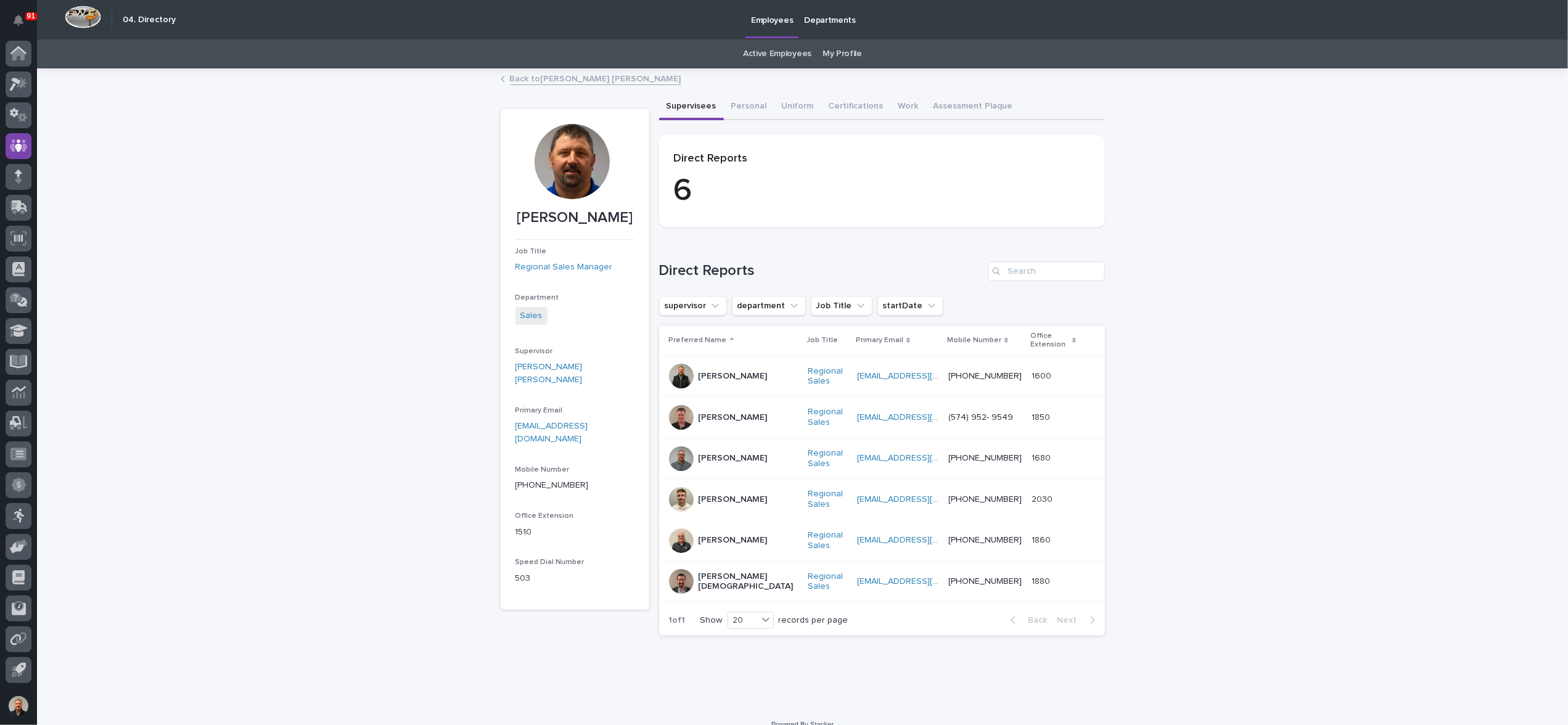
click at [717, 372] on p "[PERSON_NAME]" at bounding box center [733, 376] width 69 height 11
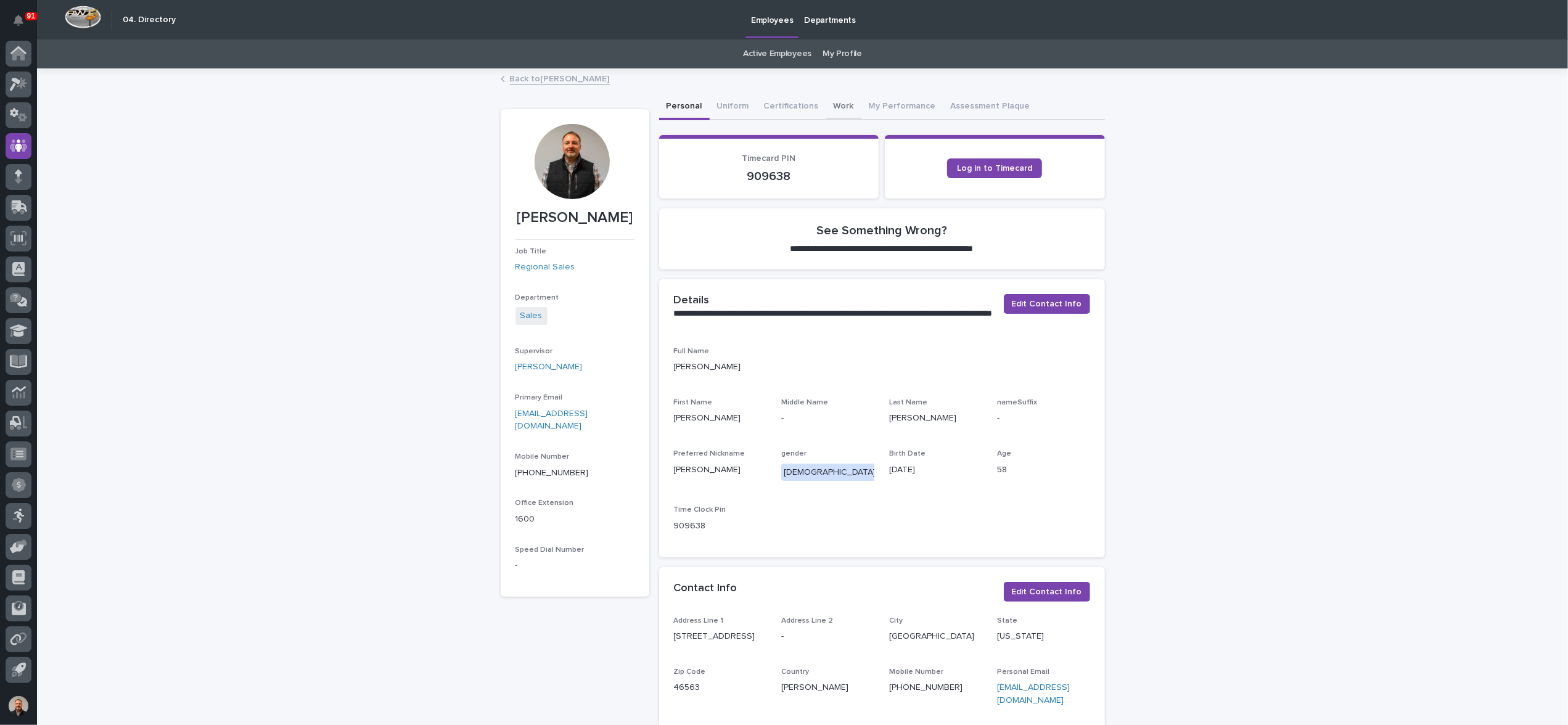
click at [835, 105] on button "Work" at bounding box center [844, 107] width 35 height 26
